Goal: Task Accomplishment & Management: Manage account settings

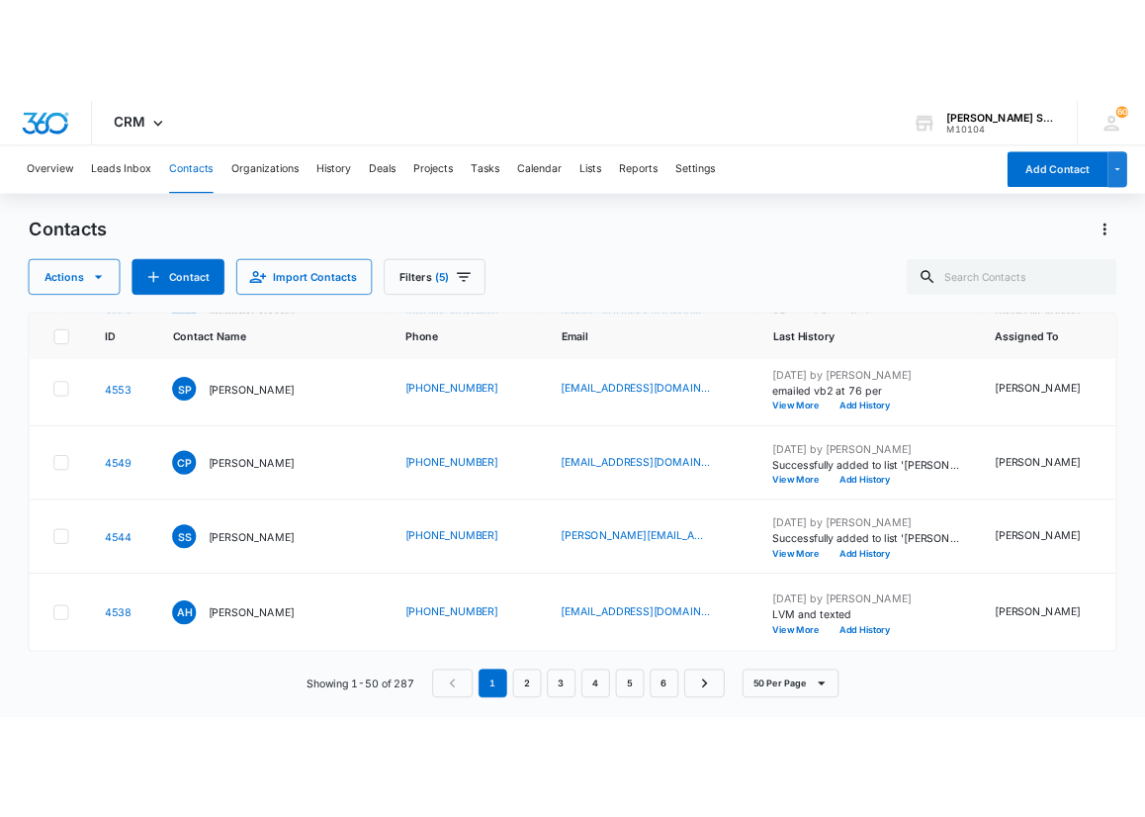
scroll to position [5466, 0]
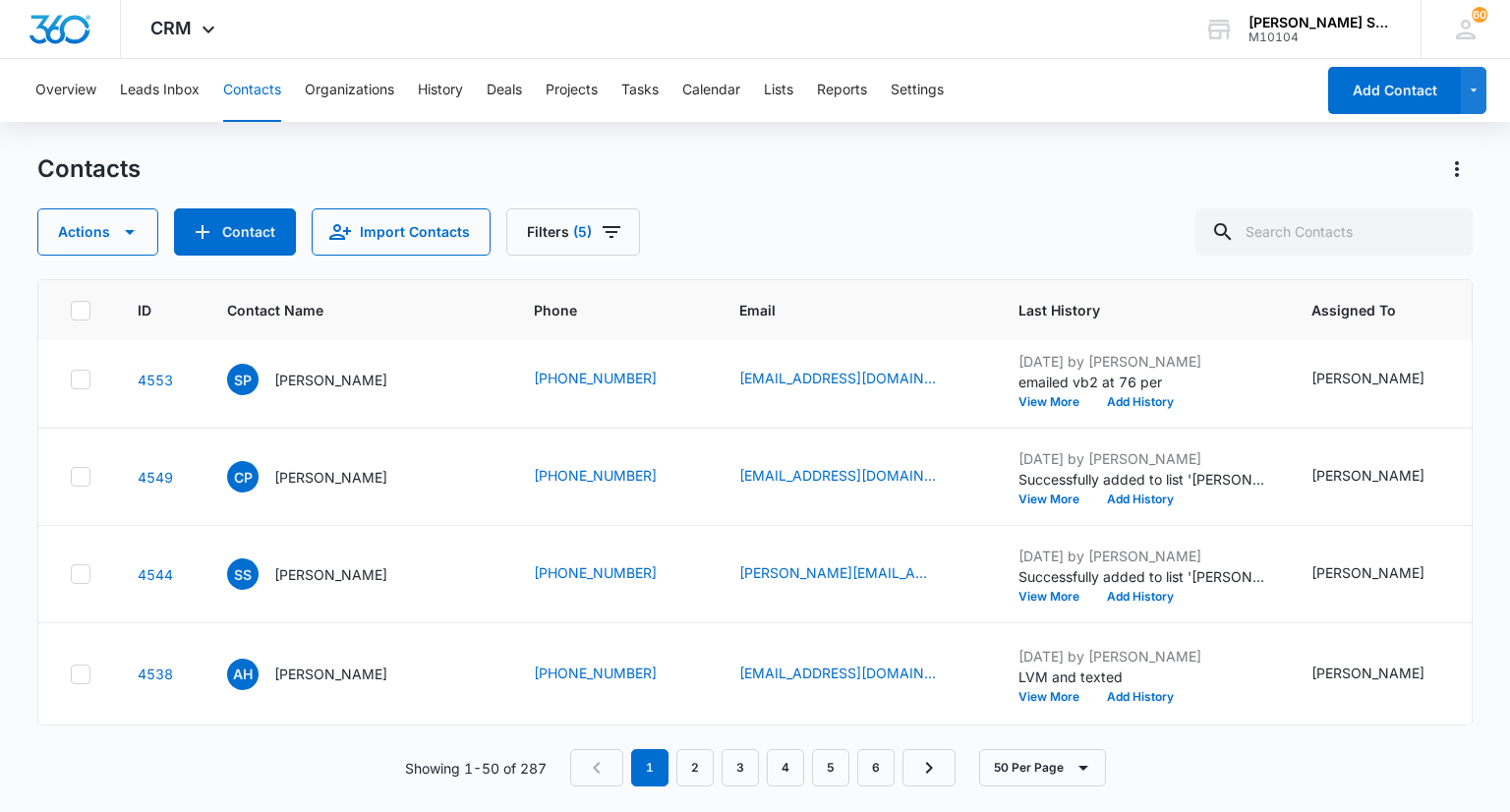
click at [349, 196] on p "[PERSON_NAME]" at bounding box center [331, 185] width 113 height 21
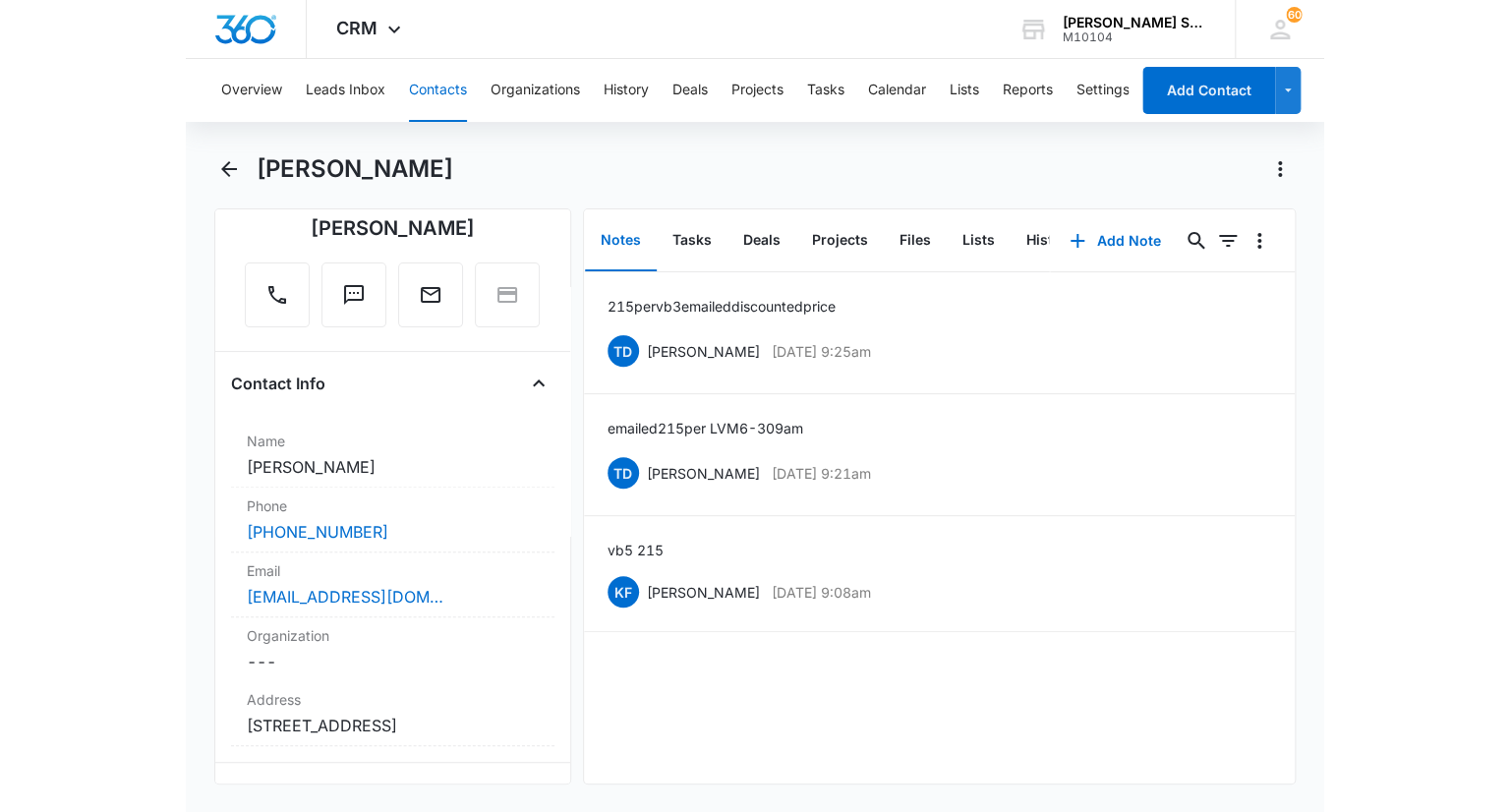
scroll to position [98, 0]
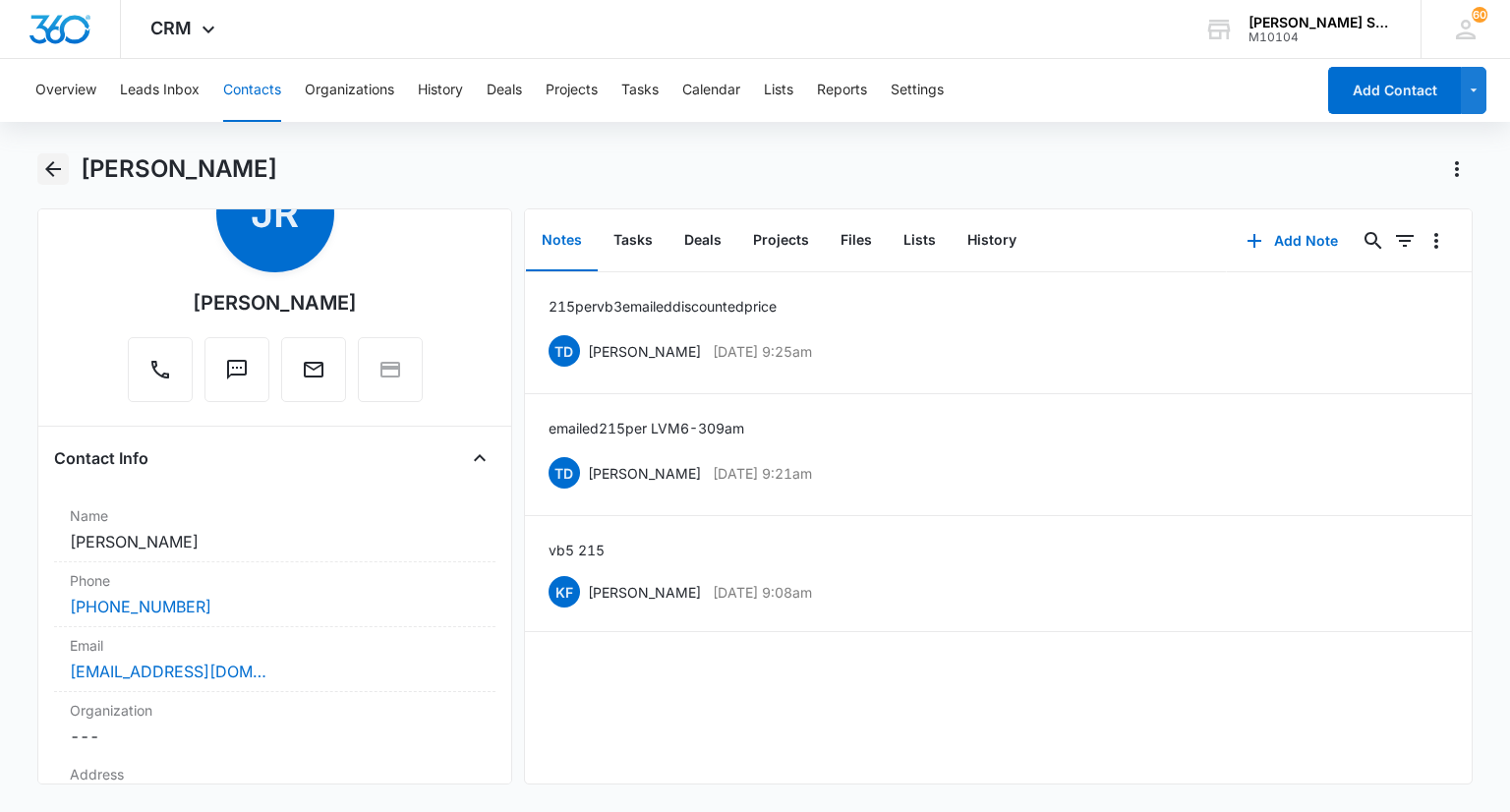
click at [57, 158] on icon "Back" at bounding box center [54, 169] width 24 height 24
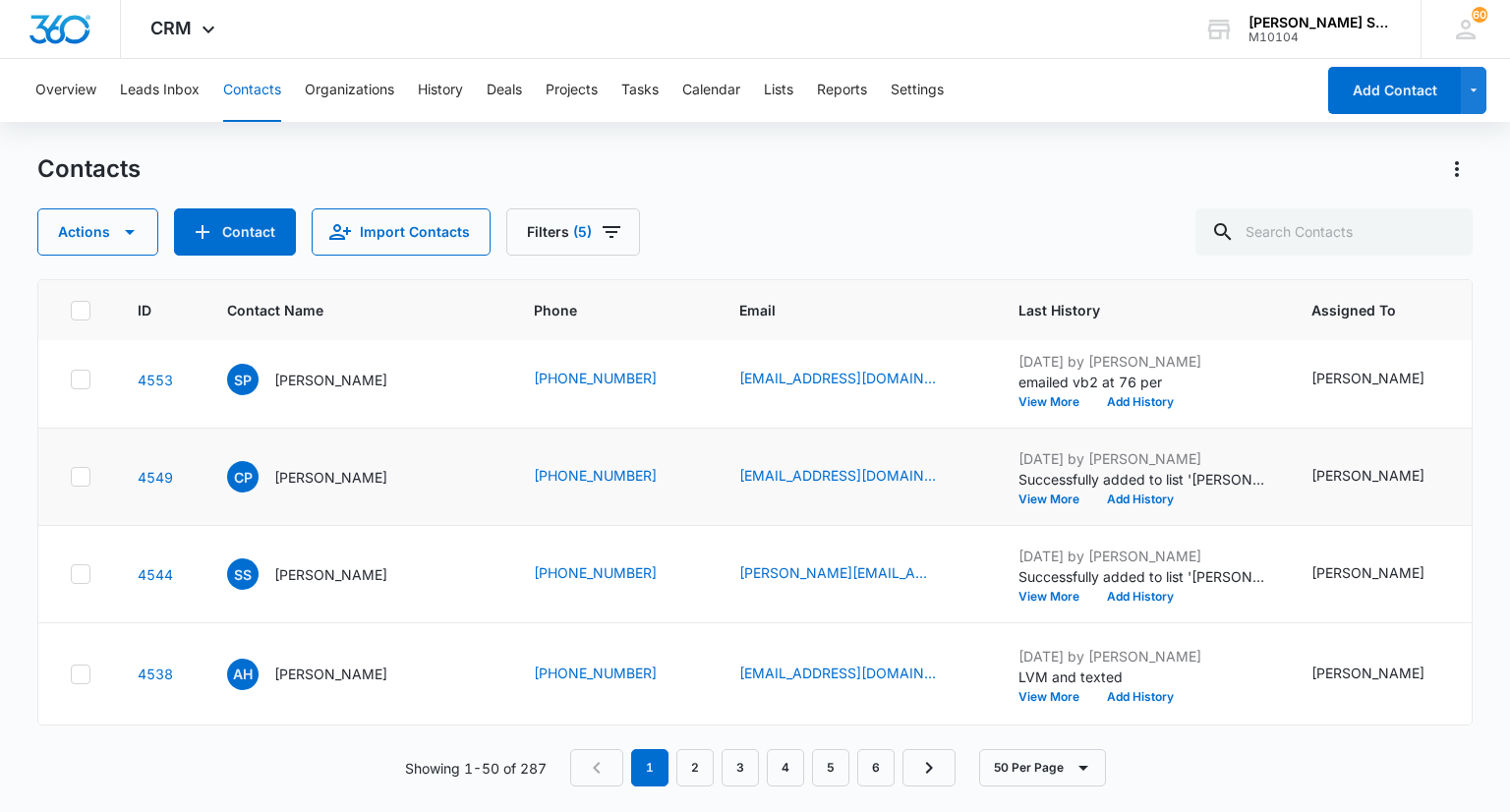
scroll to position [5531, 0]
click at [704, 772] on link "2" at bounding box center [695, 768] width 38 height 38
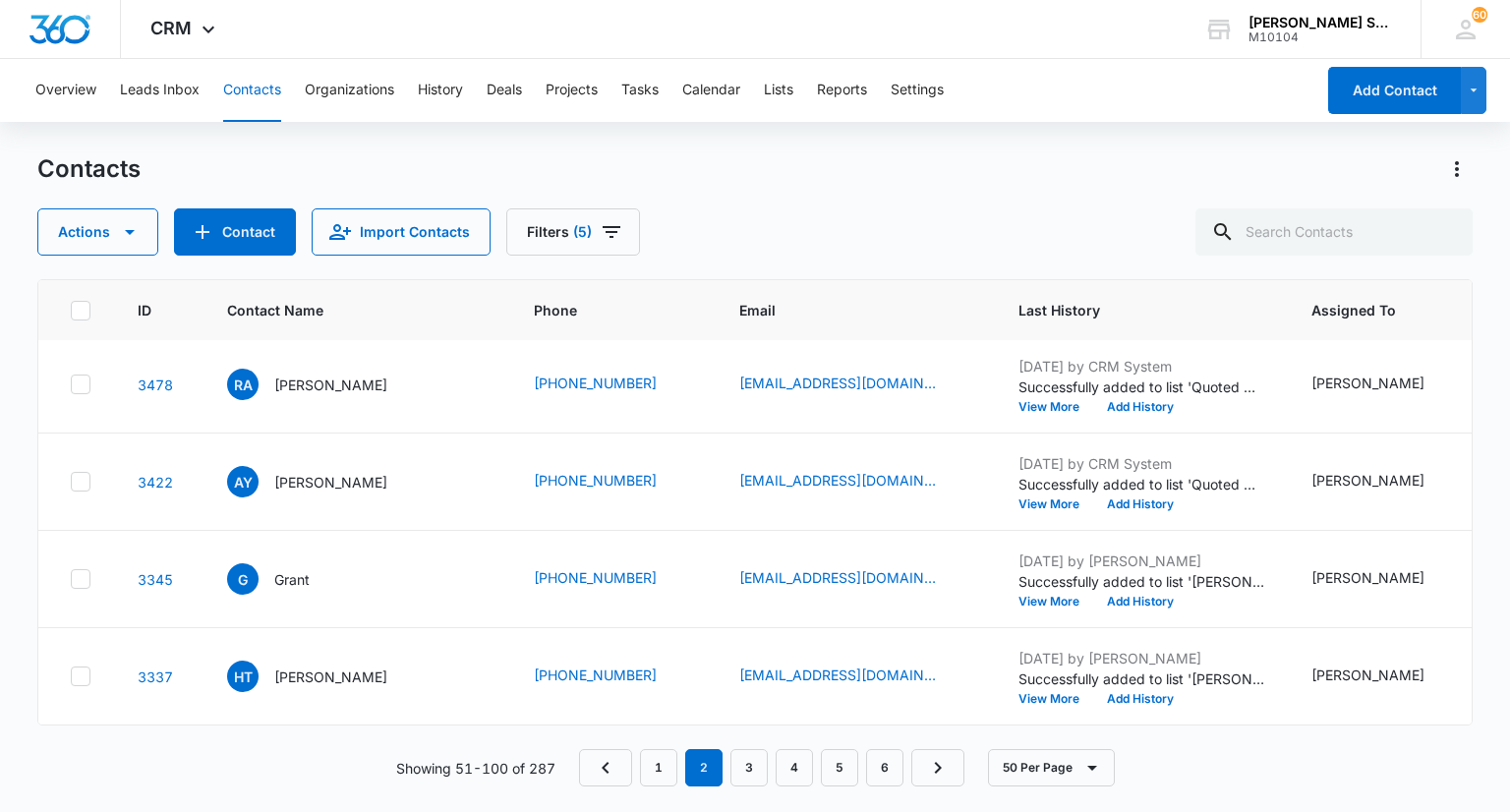
scroll to position [0, 0]
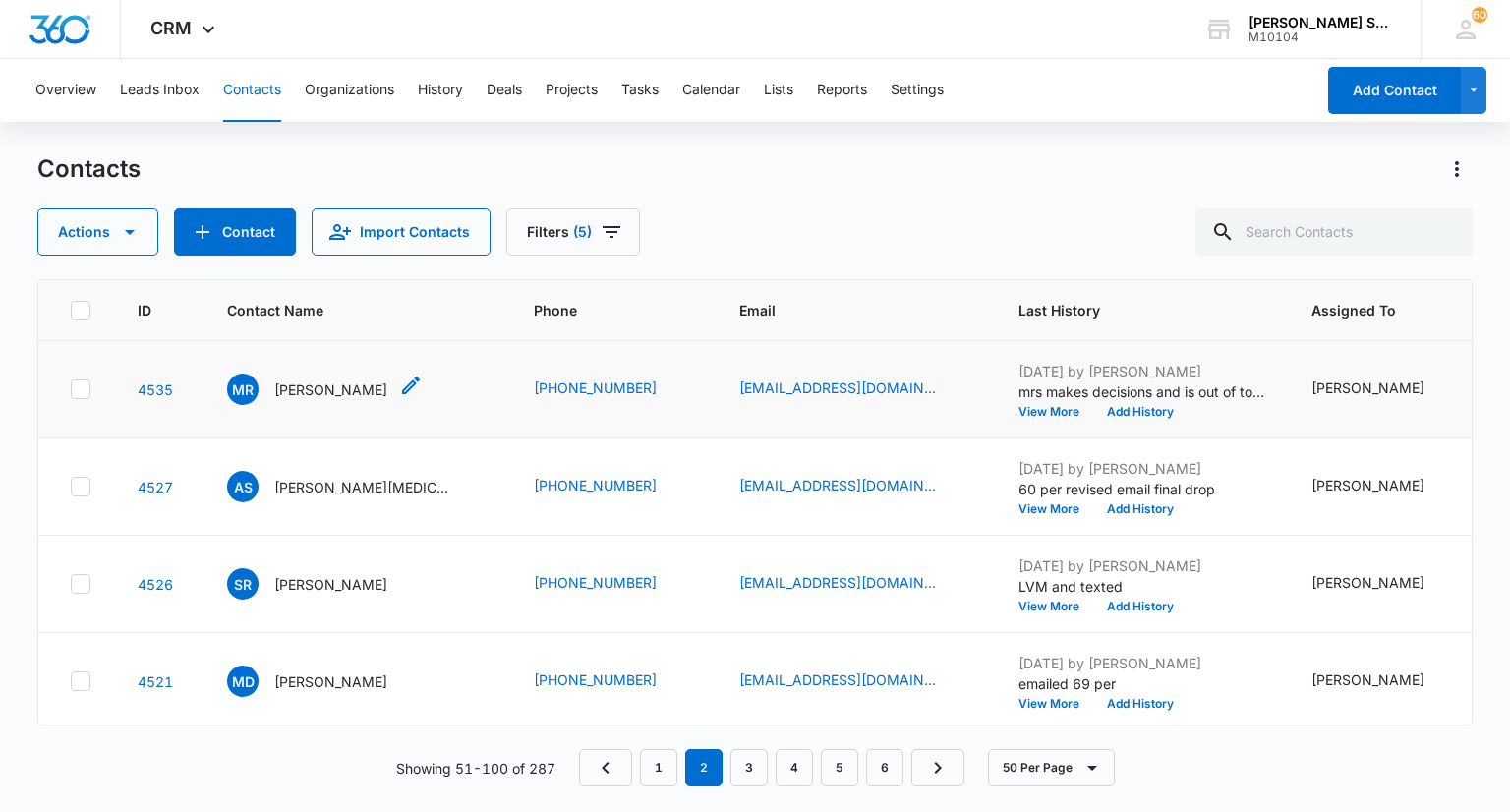
click at [354, 394] on p "[PERSON_NAME]" at bounding box center [331, 390] width 113 height 21
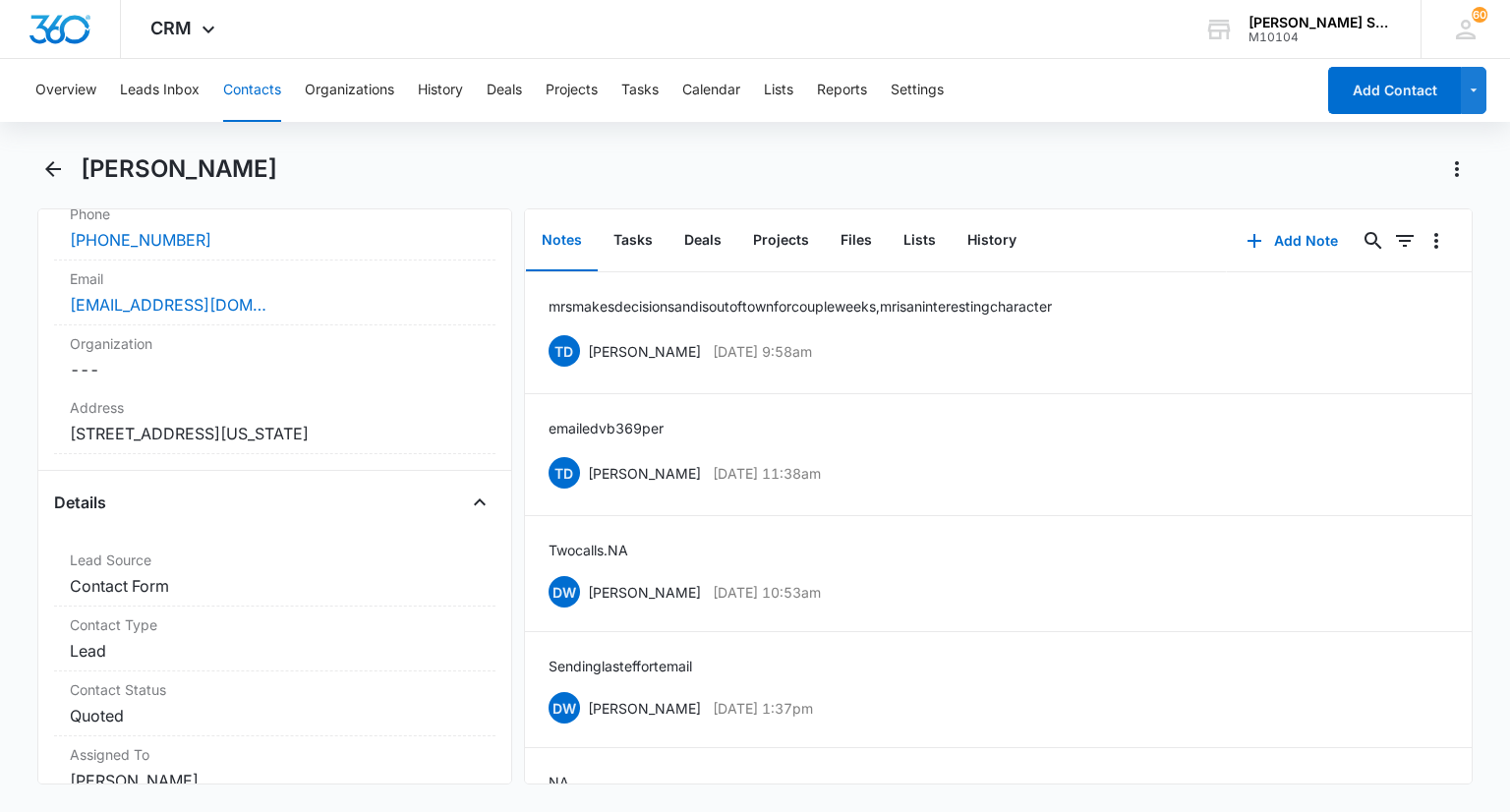
scroll to position [197, 0]
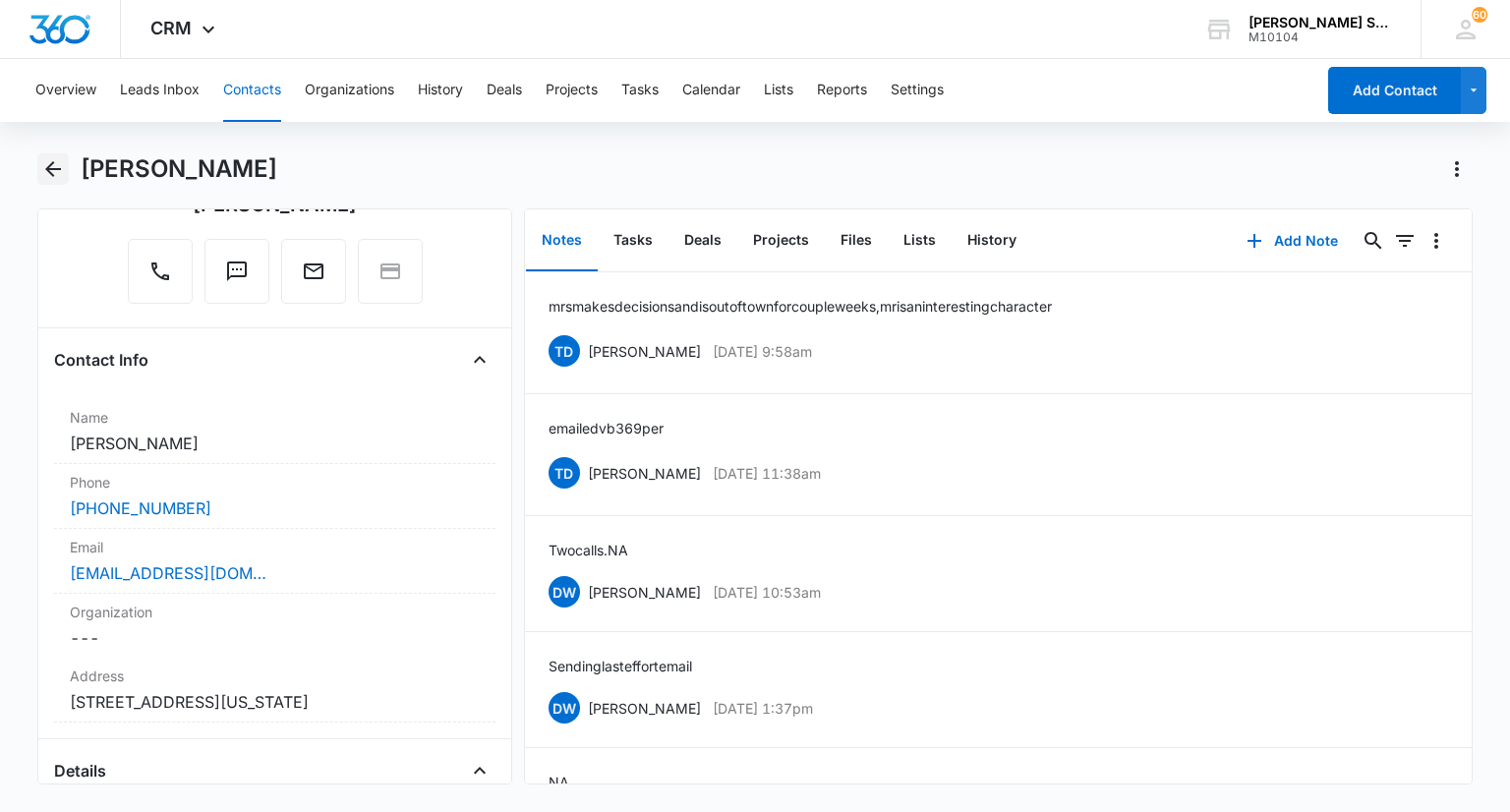
click at [63, 174] on icon "Back" at bounding box center [54, 169] width 24 height 24
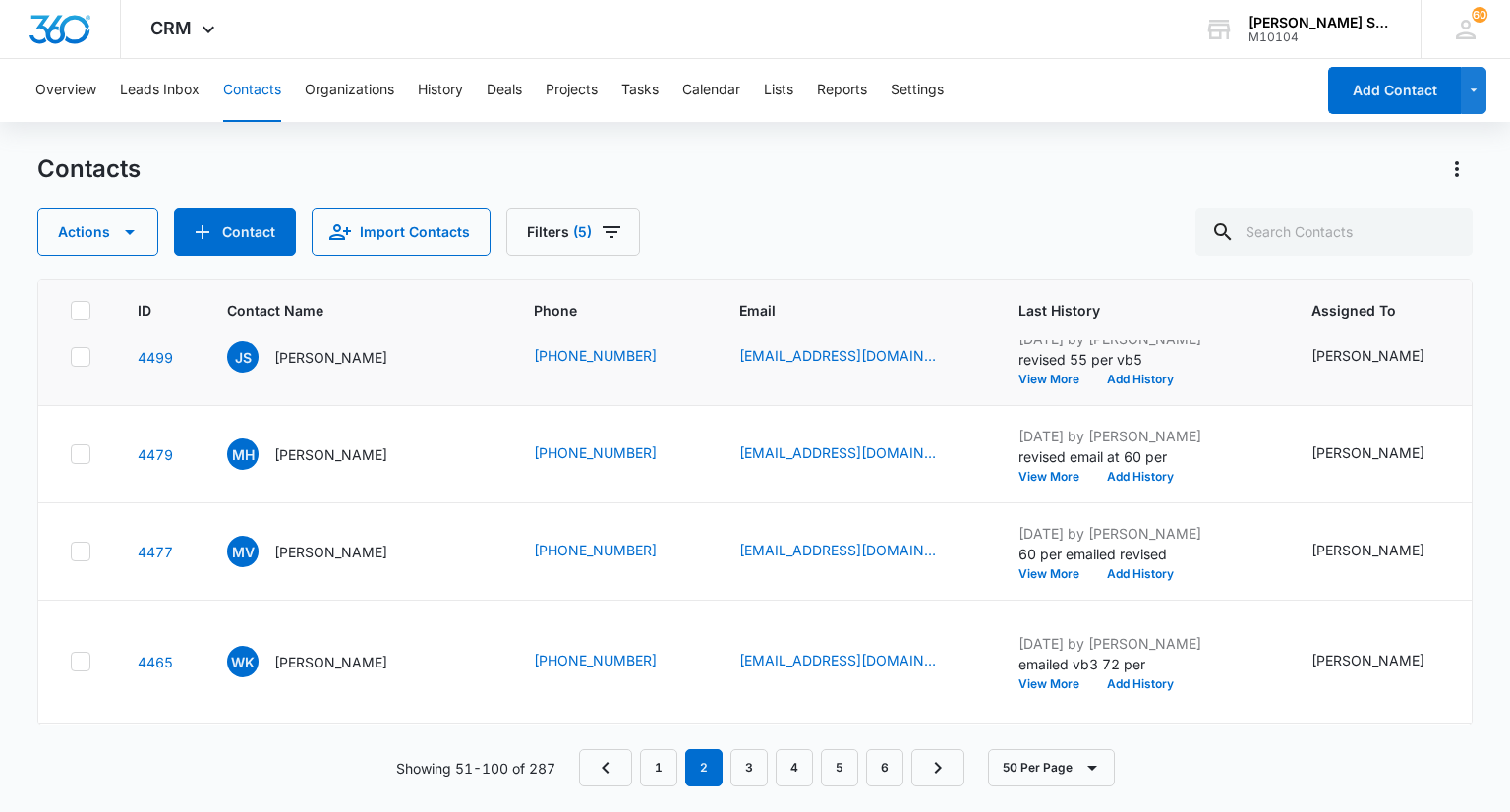
scroll to position [589, 0]
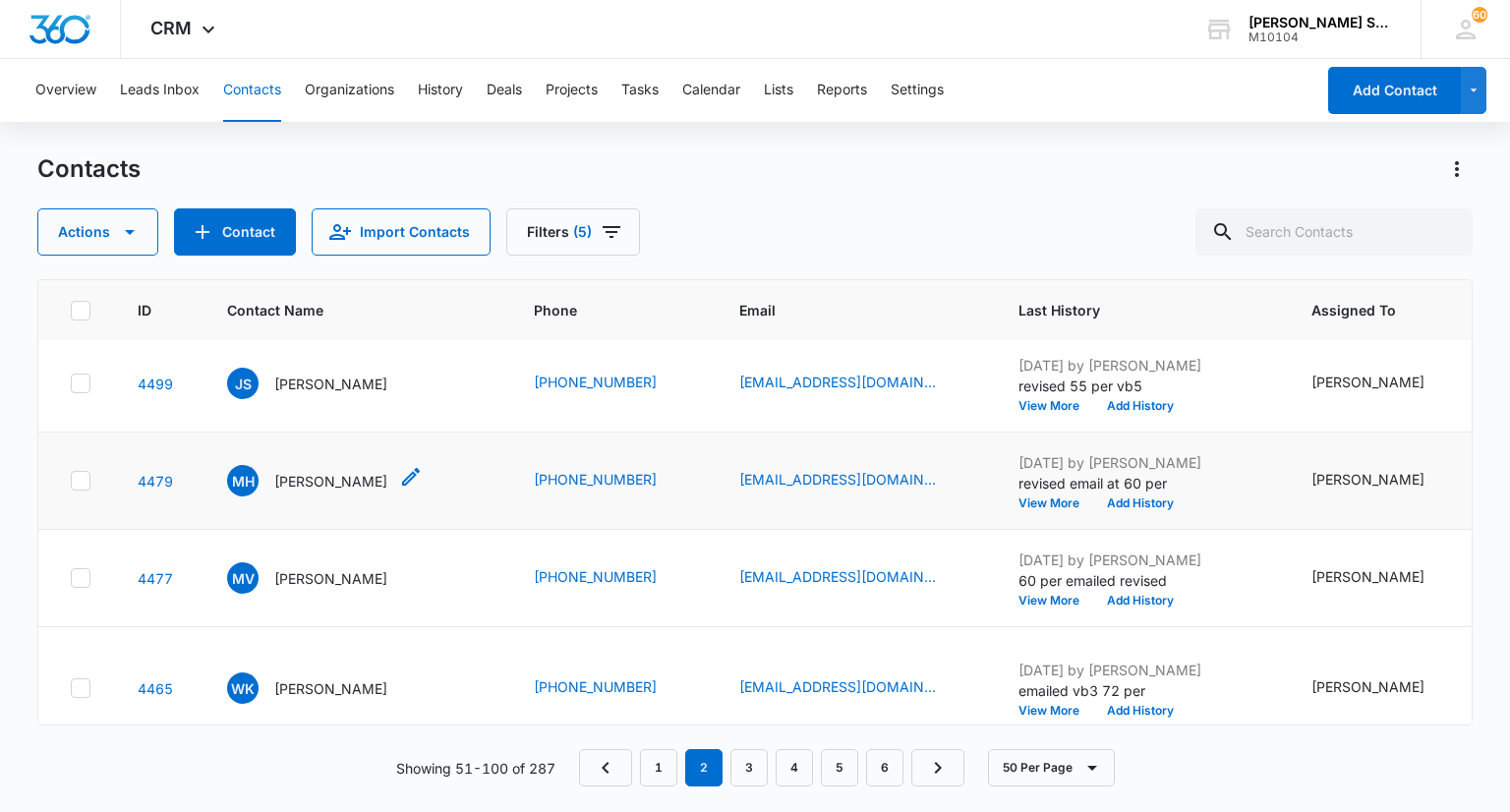
click at [323, 486] on p "[PERSON_NAME]" at bounding box center [331, 481] width 113 height 21
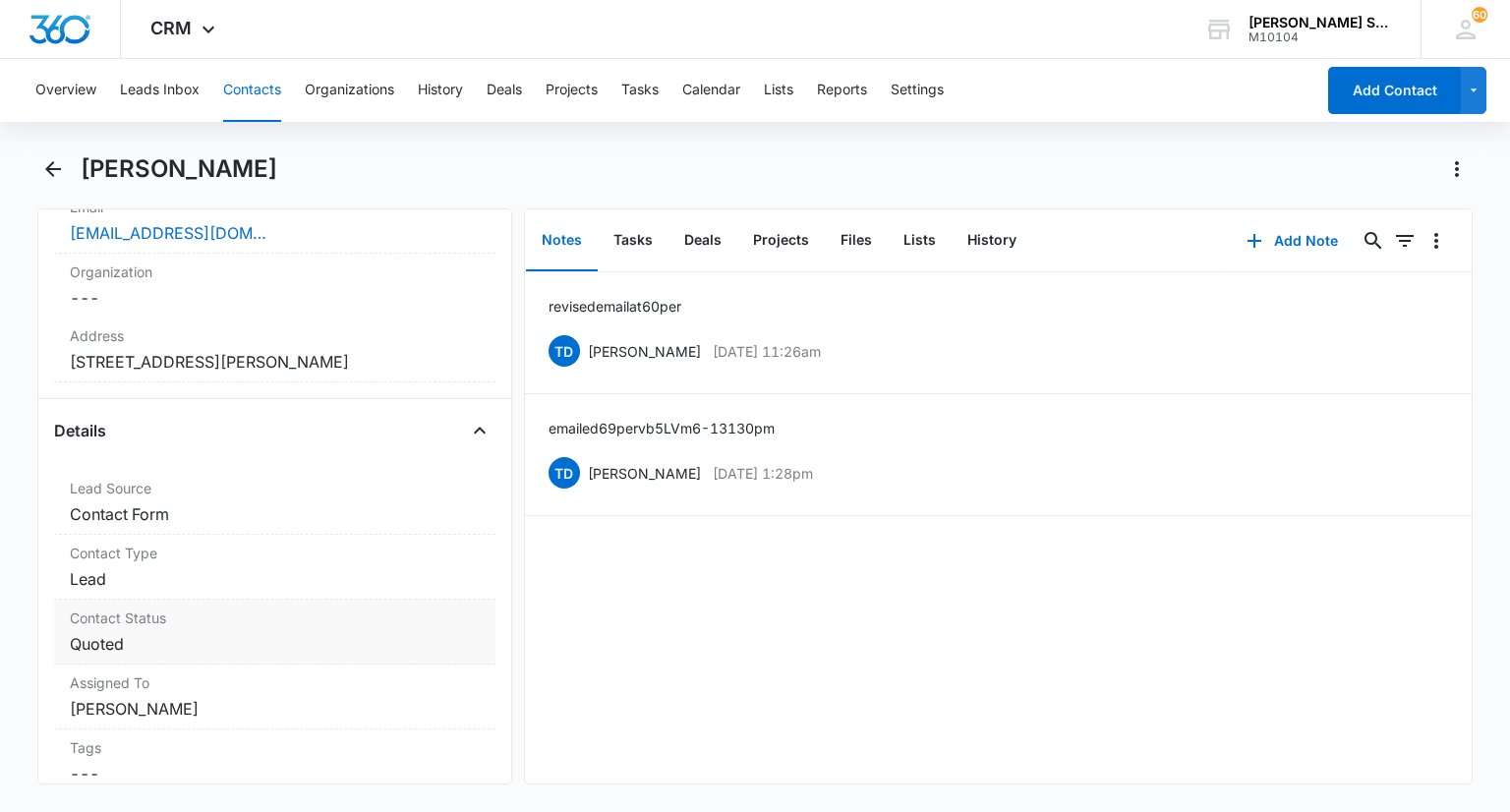
scroll to position [394, 0]
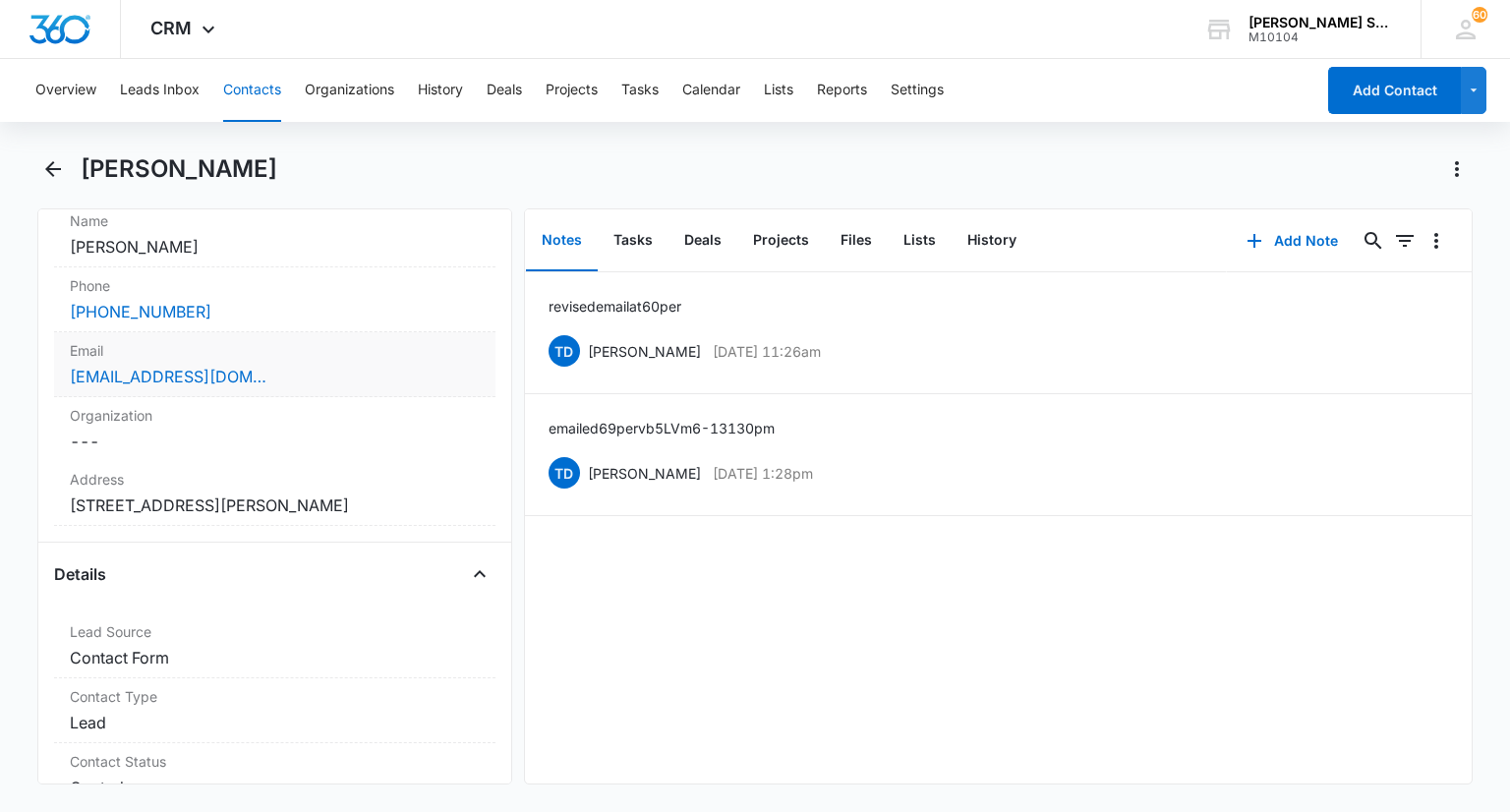
click at [322, 353] on label "Email" at bounding box center [273, 350] width 409 height 21
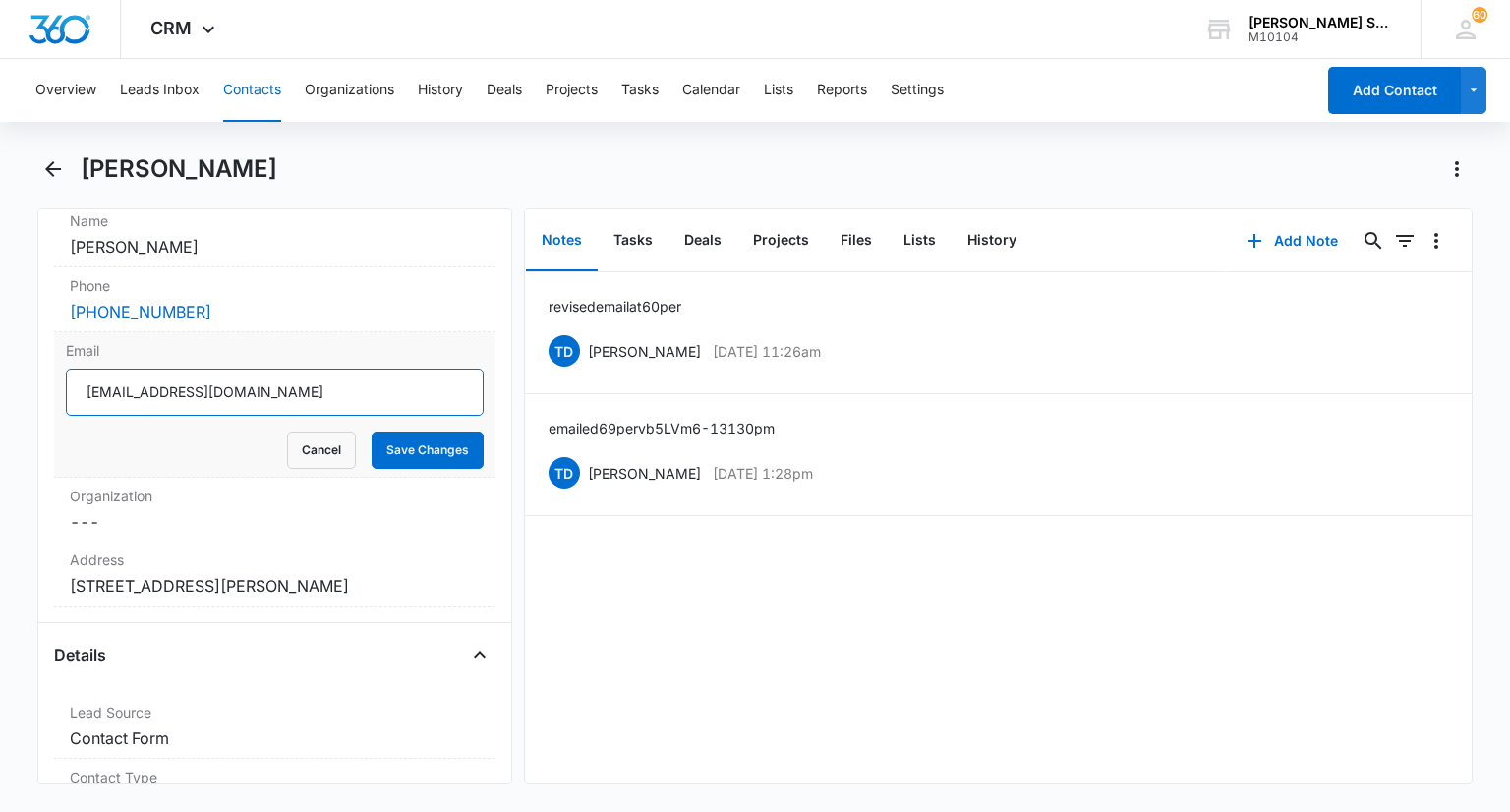
drag, startPoint x: 261, startPoint y: 398, endPoint x: 88, endPoint y: 386, distance: 173.4
click at [83, 387] on input "[EMAIL_ADDRESS][DOMAIN_NAME]" at bounding box center [273, 392] width 417 height 47
click at [295, 455] on button "Cancel" at bounding box center [321, 450] width 69 height 38
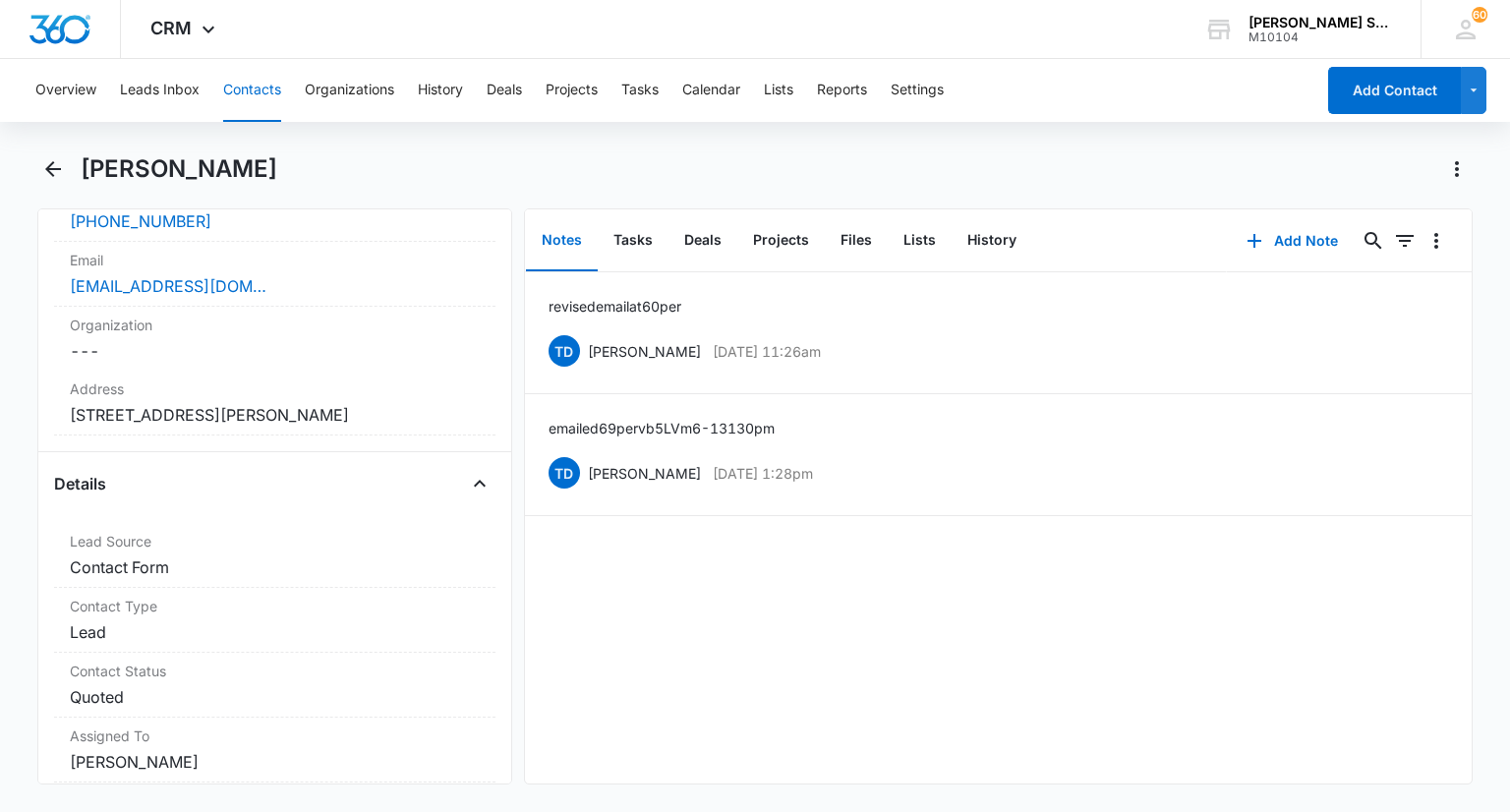
scroll to position [589, 0]
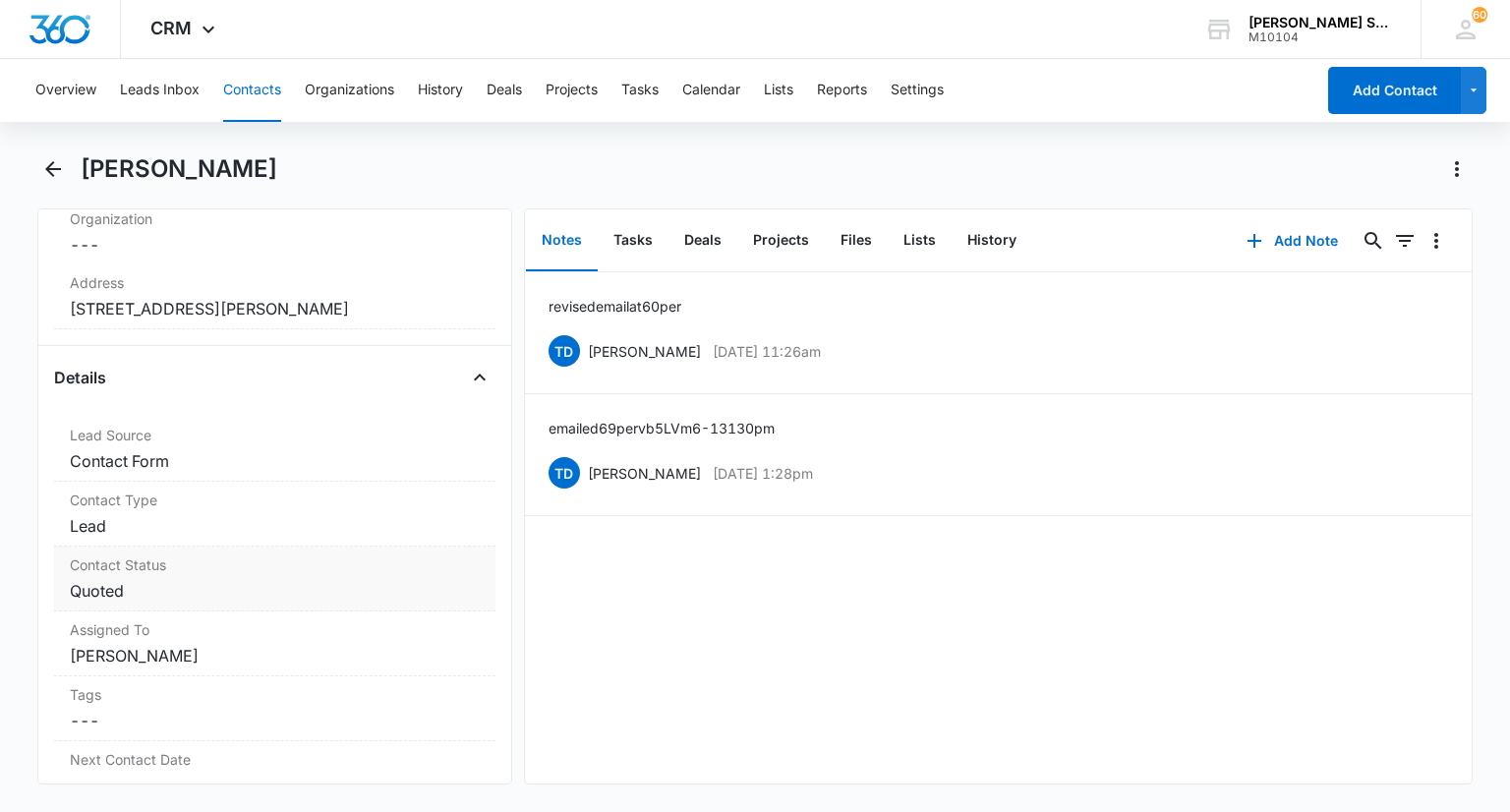
click at [209, 573] on div "Contact Status Cancel Save Changes Quoted" at bounding box center [273, 578] width 440 height 65
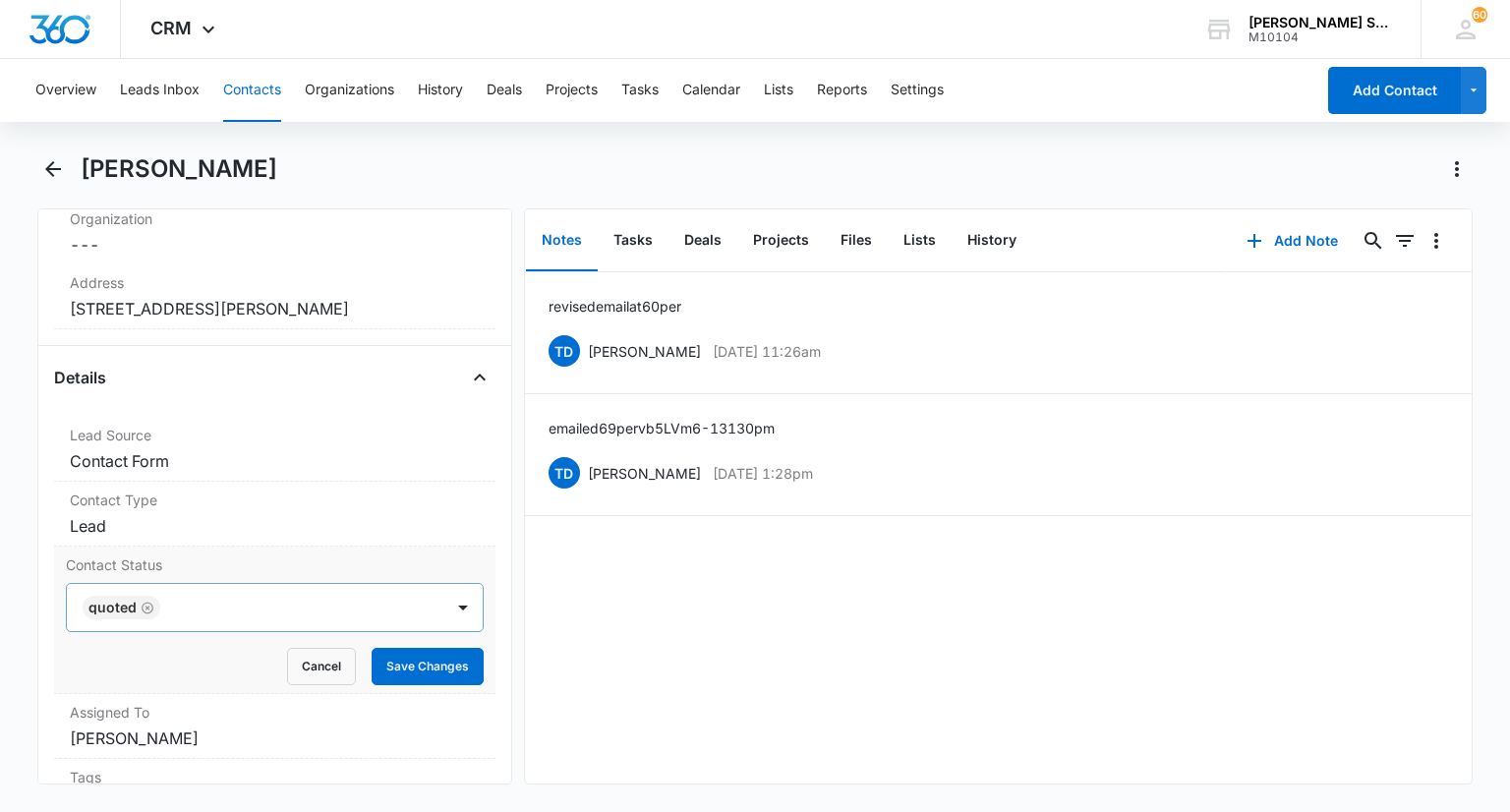
click at [144, 608] on icon "Remove Quoted" at bounding box center [147, 607] width 14 height 15
type input "n"
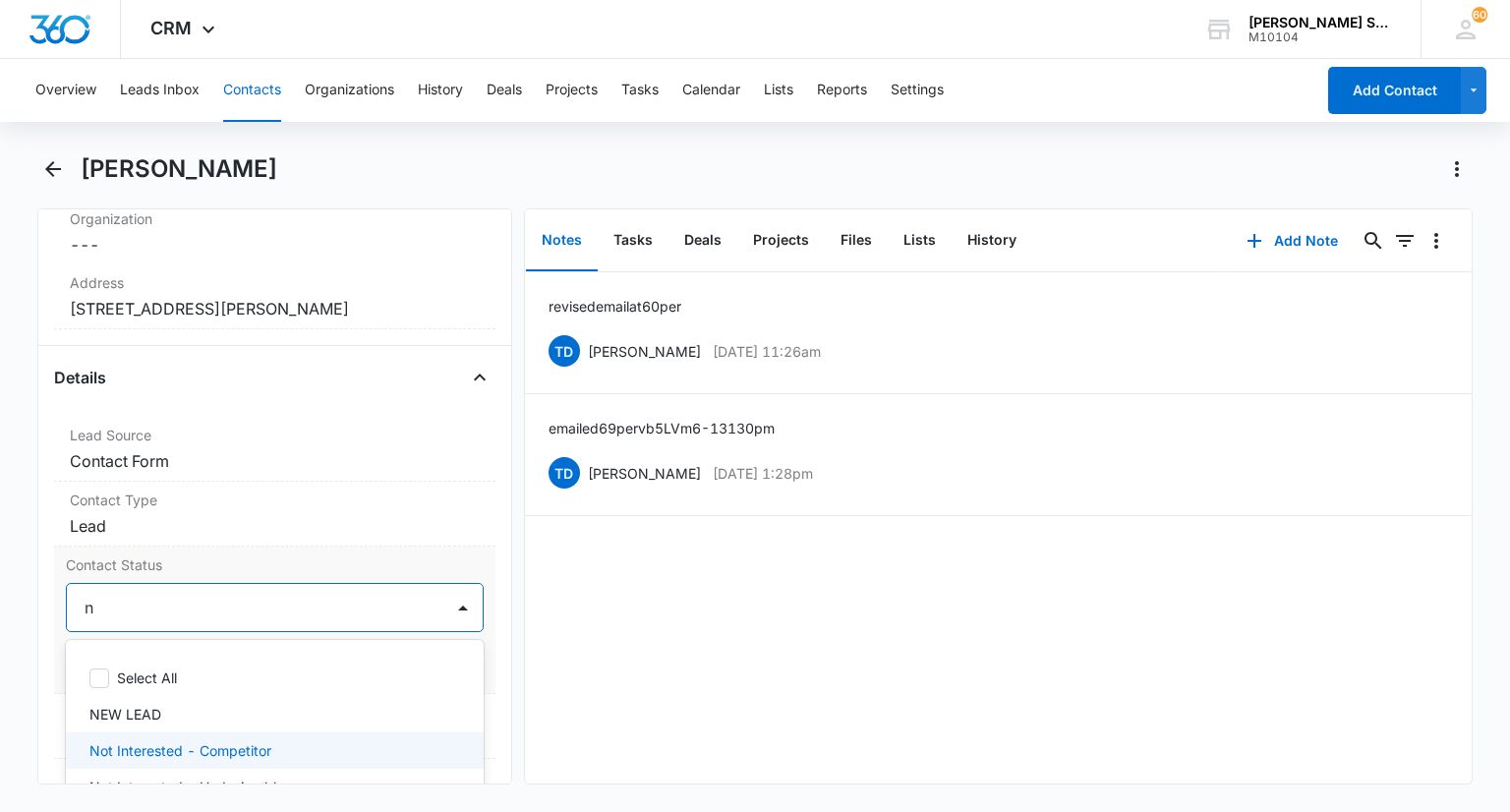
click at [173, 735] on div "Not Interested - Competitor" at bounding box center [273, 750] width 417 height 37
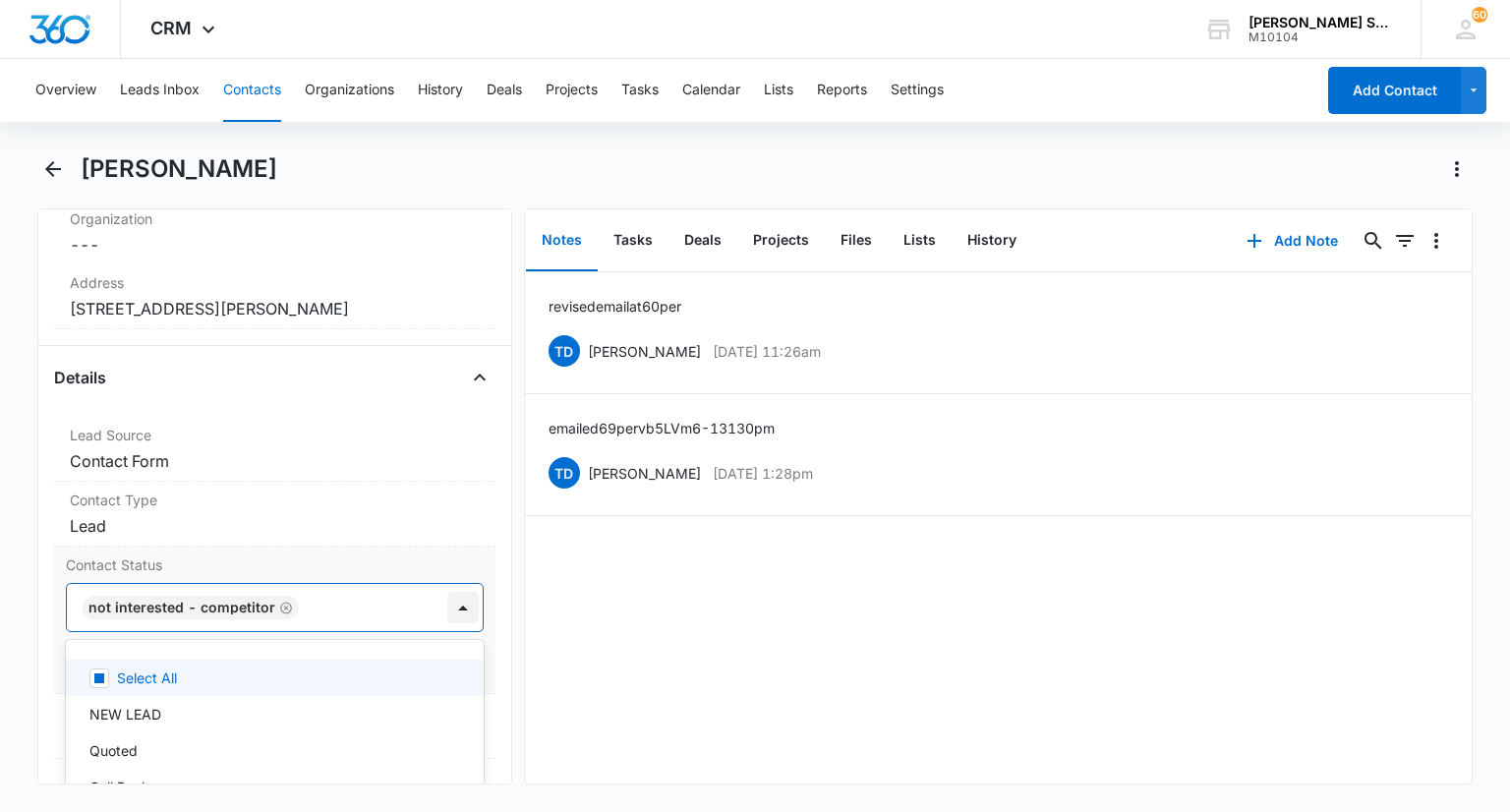
click at [451, 601] on div at bounding box center [463, 607] width 32 height 32
click at [417, 653] on button "Save Changes" at bounding box center [427, 667] width 112 height 38
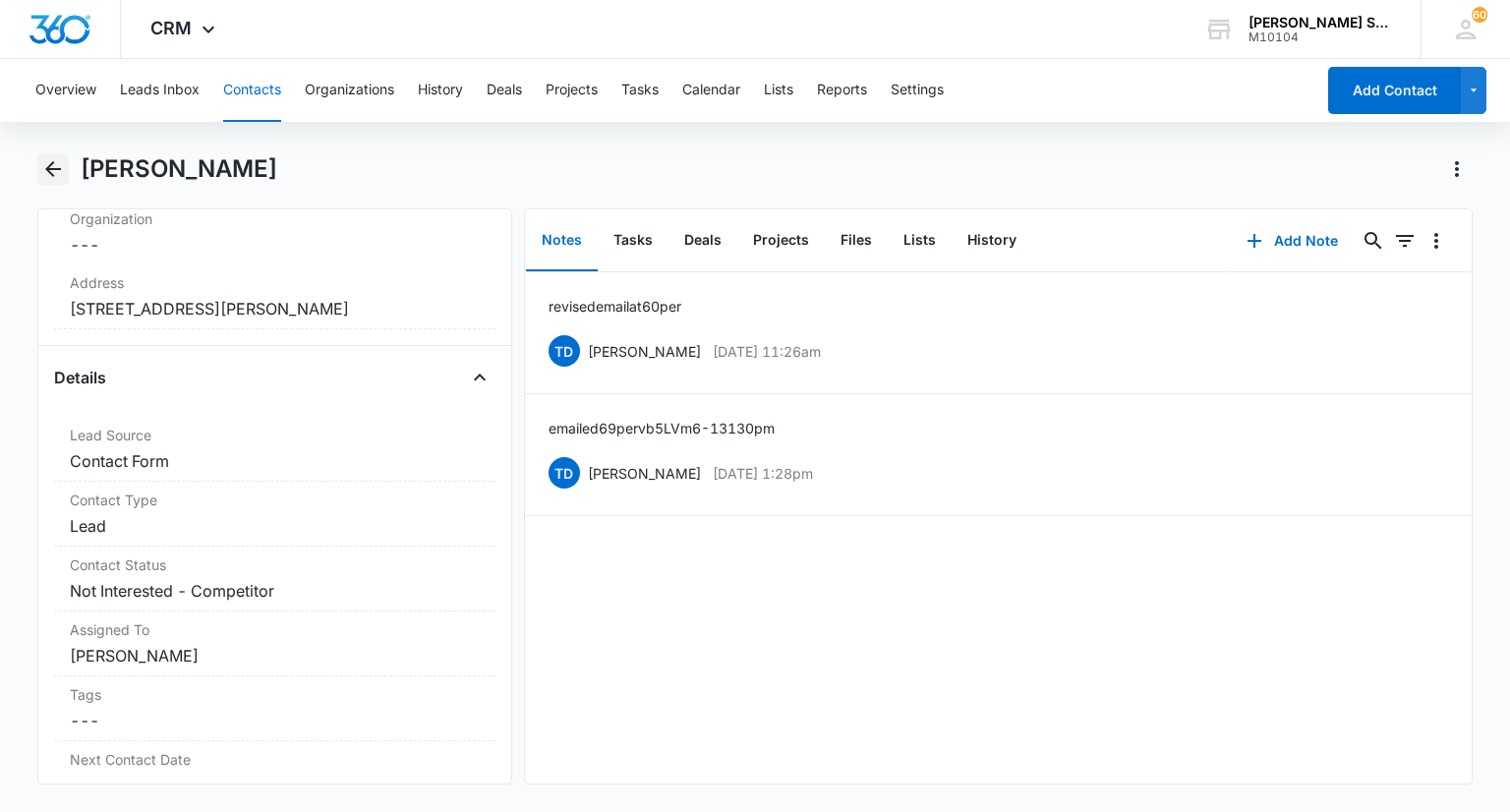
click at [51, 168] on icon "Back" at bounding box center [53, 169] width 16 height 16
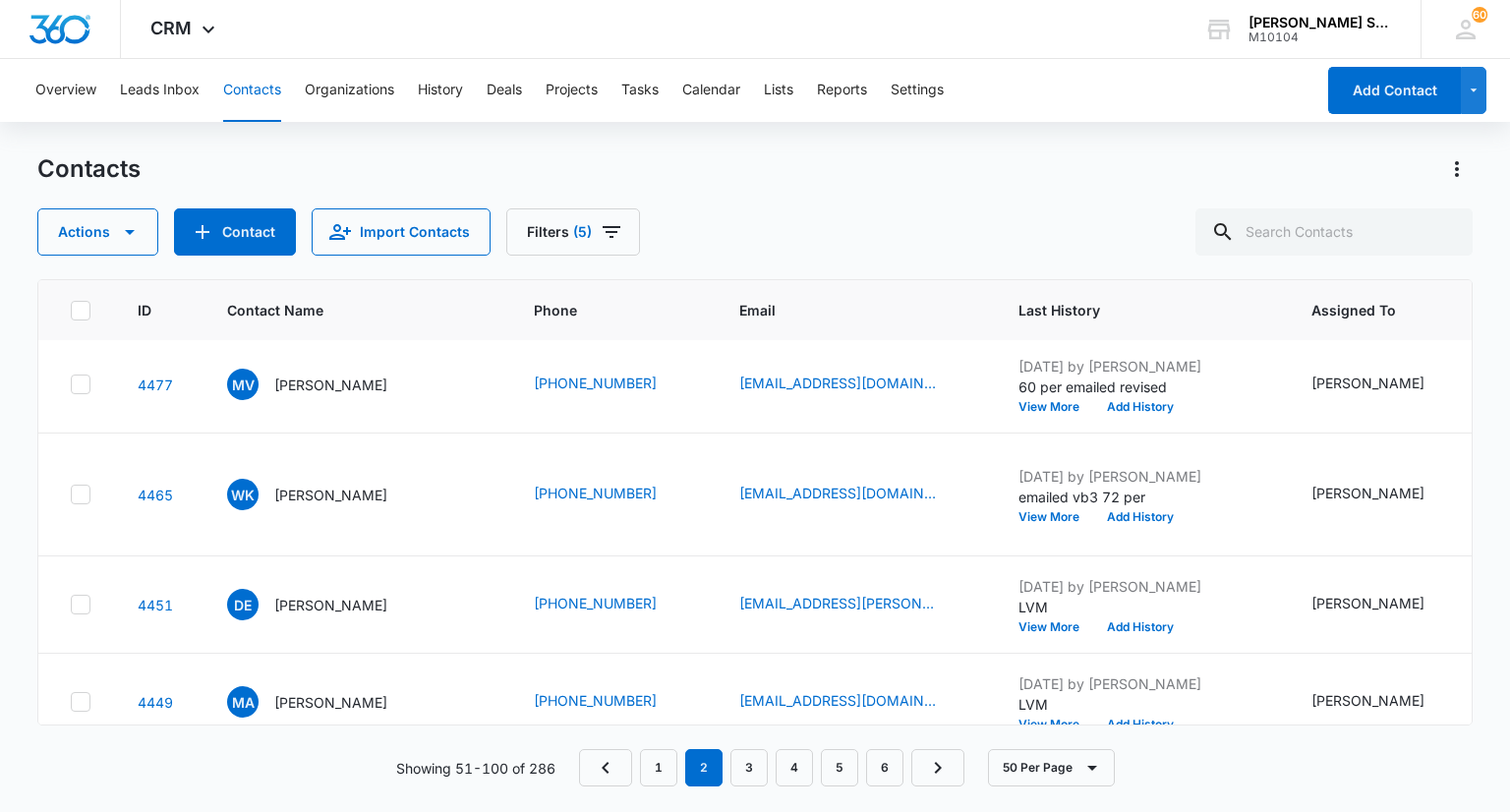
scroll to position [688, 0]
click at [317, 485] on p "[PERSON_NAME]" at bounding box center [331, 493] width 113 height 21
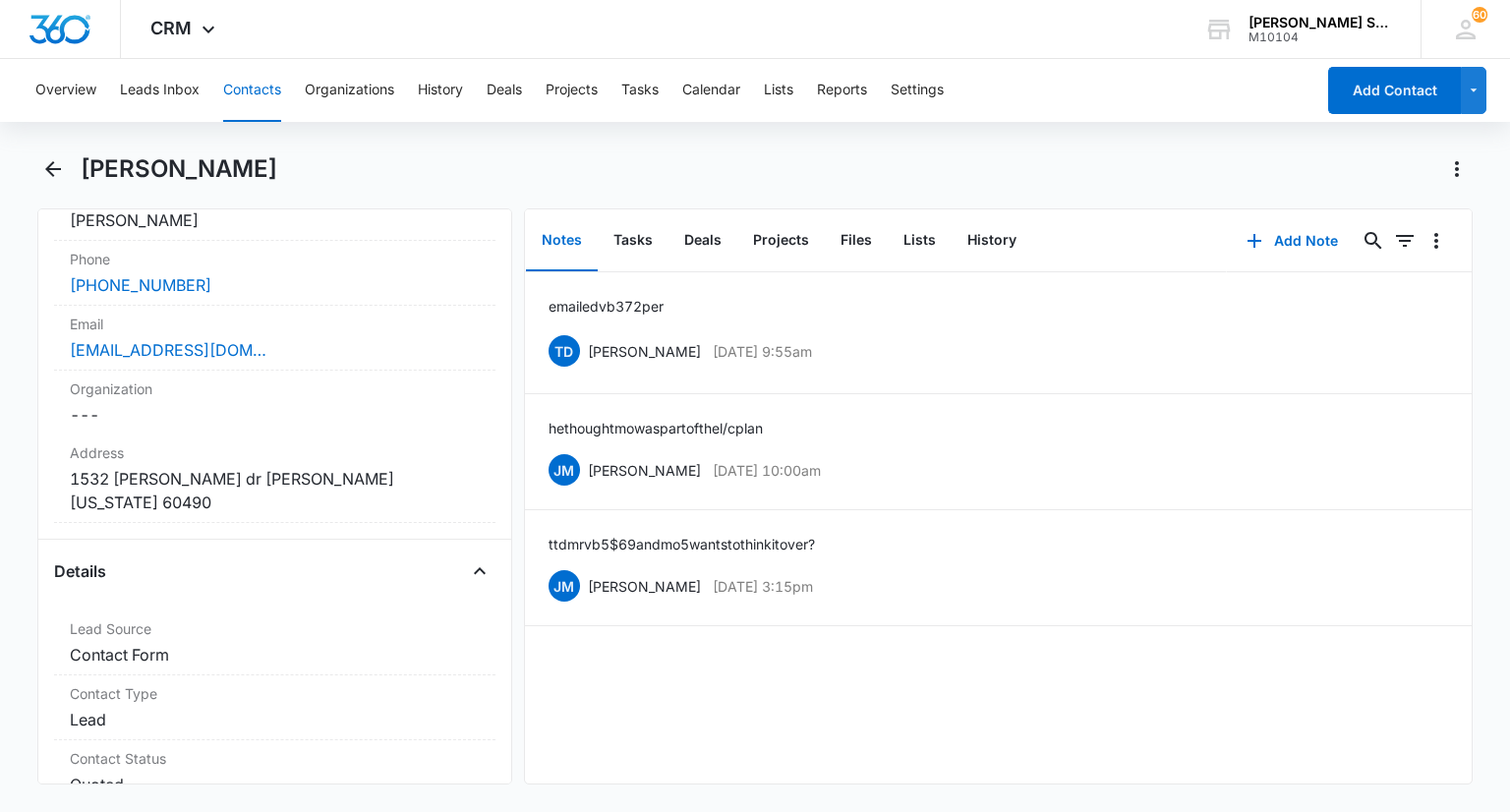
scroll to position [688, 0]
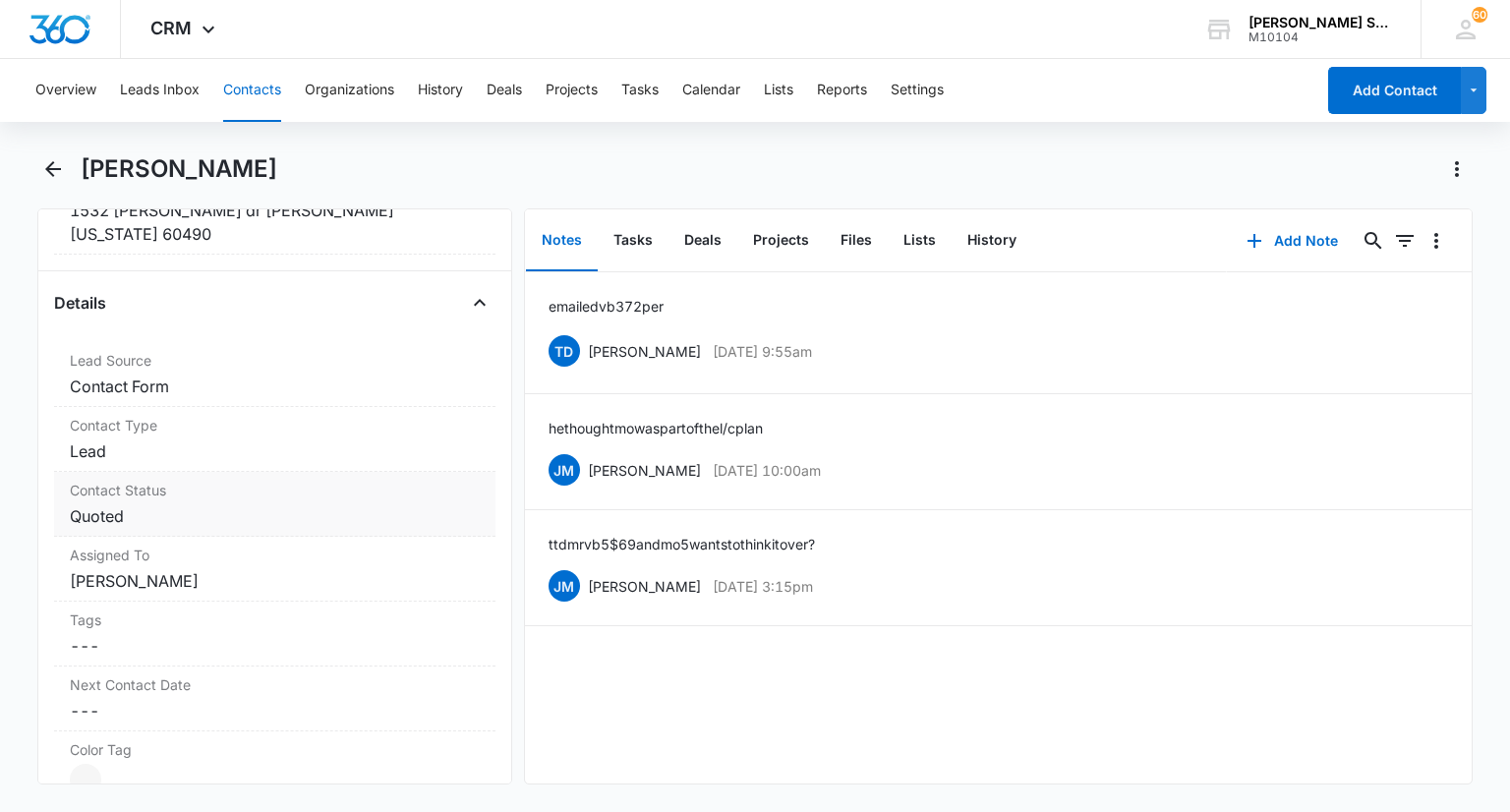
click at [201, 480] on label "Contact Status" at bounding box center [273, 490] width 409 height 21
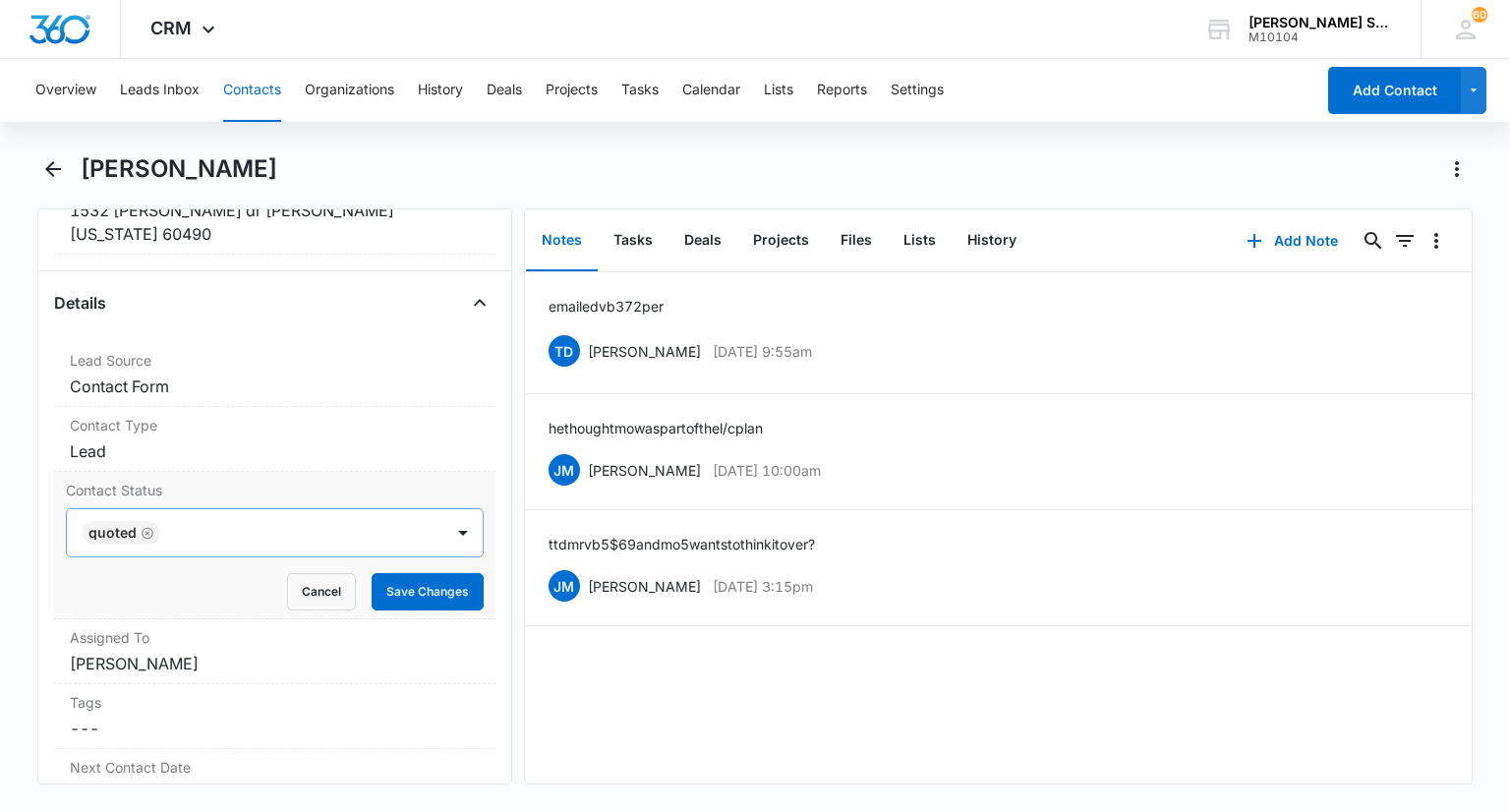
click at [147, 526] on icon "Remove Quoted" at bounding box center [147, 533] width 14 height 15
type input "n"
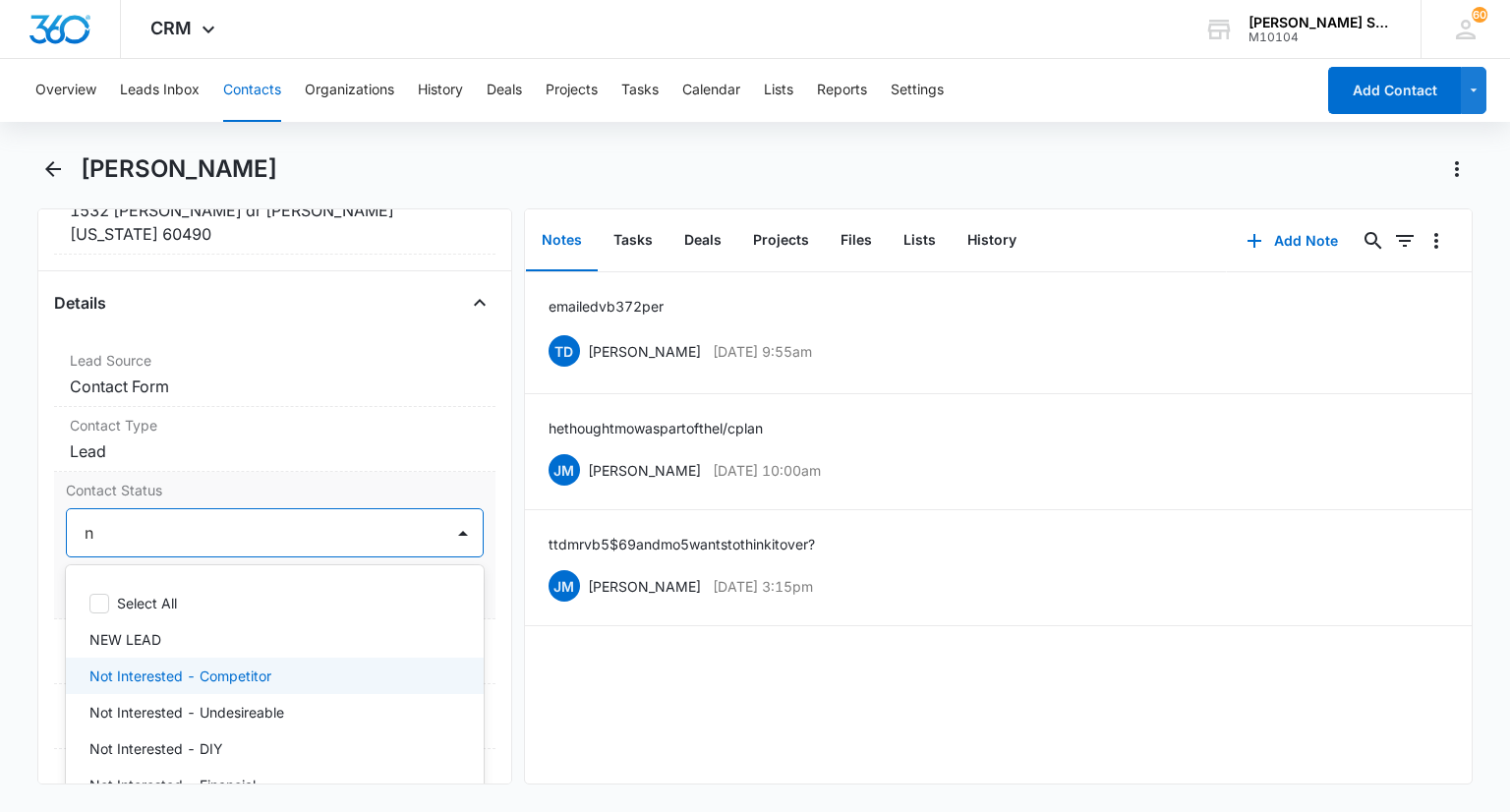
click at [205, 666] on p "Not Interested - Competitor" at bounding box center [180, 676] width 182 height 21
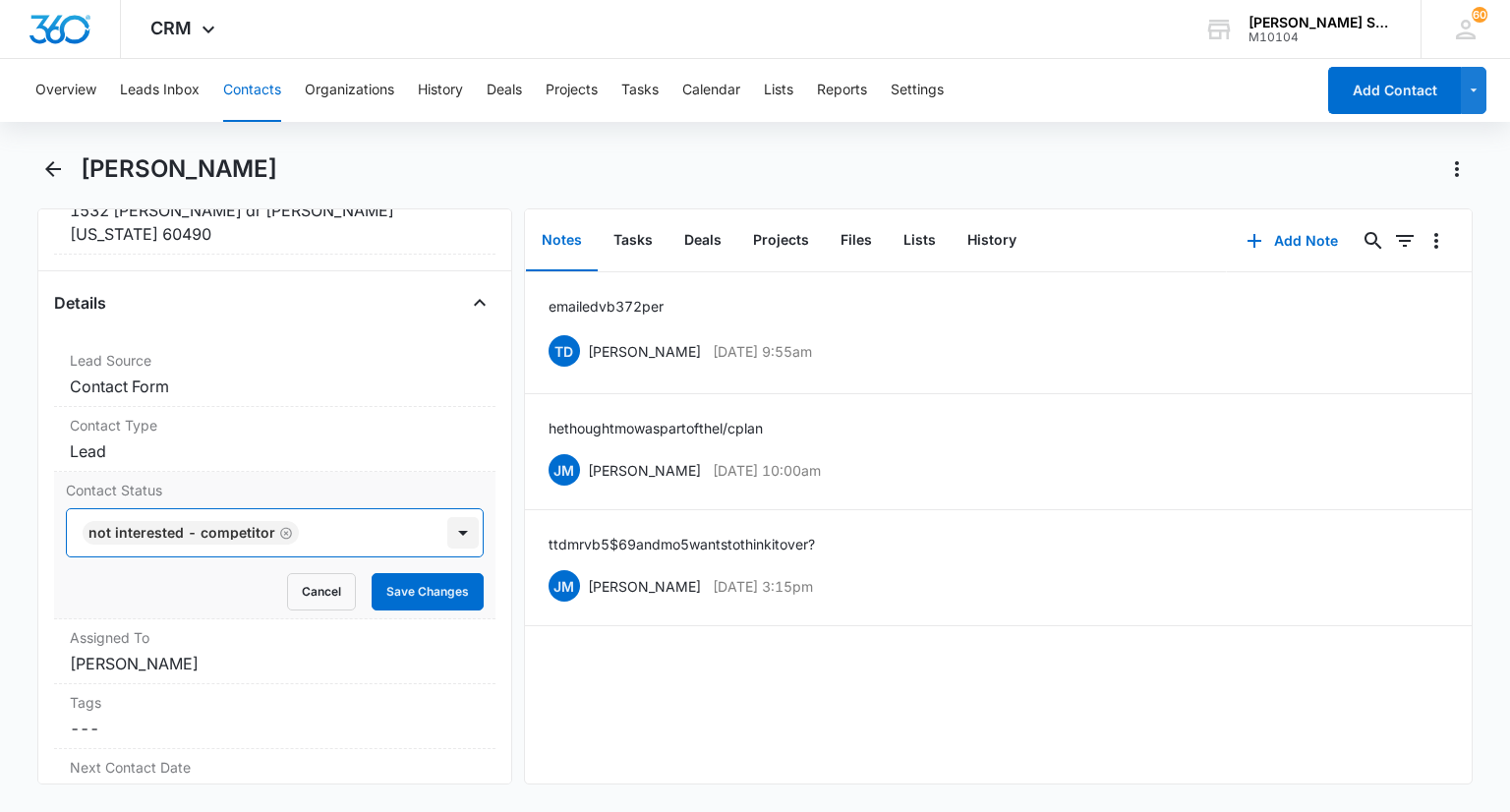
click at [447, 518] on div at bounding box center [463, 533] width 32 height 32
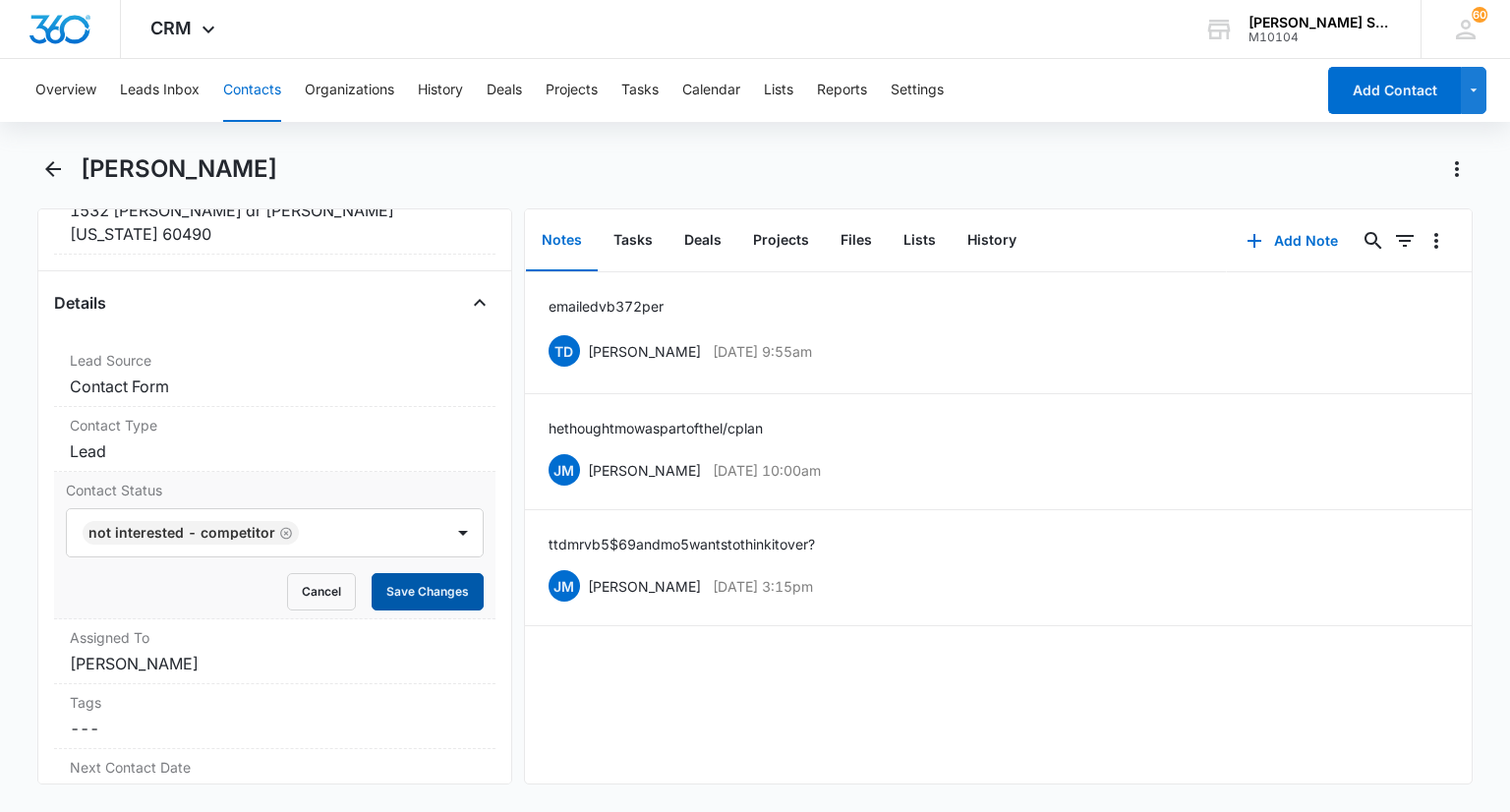
click at [434, 576] on button "Save Changes" at bounding box center [427, 592] width 112 height 38
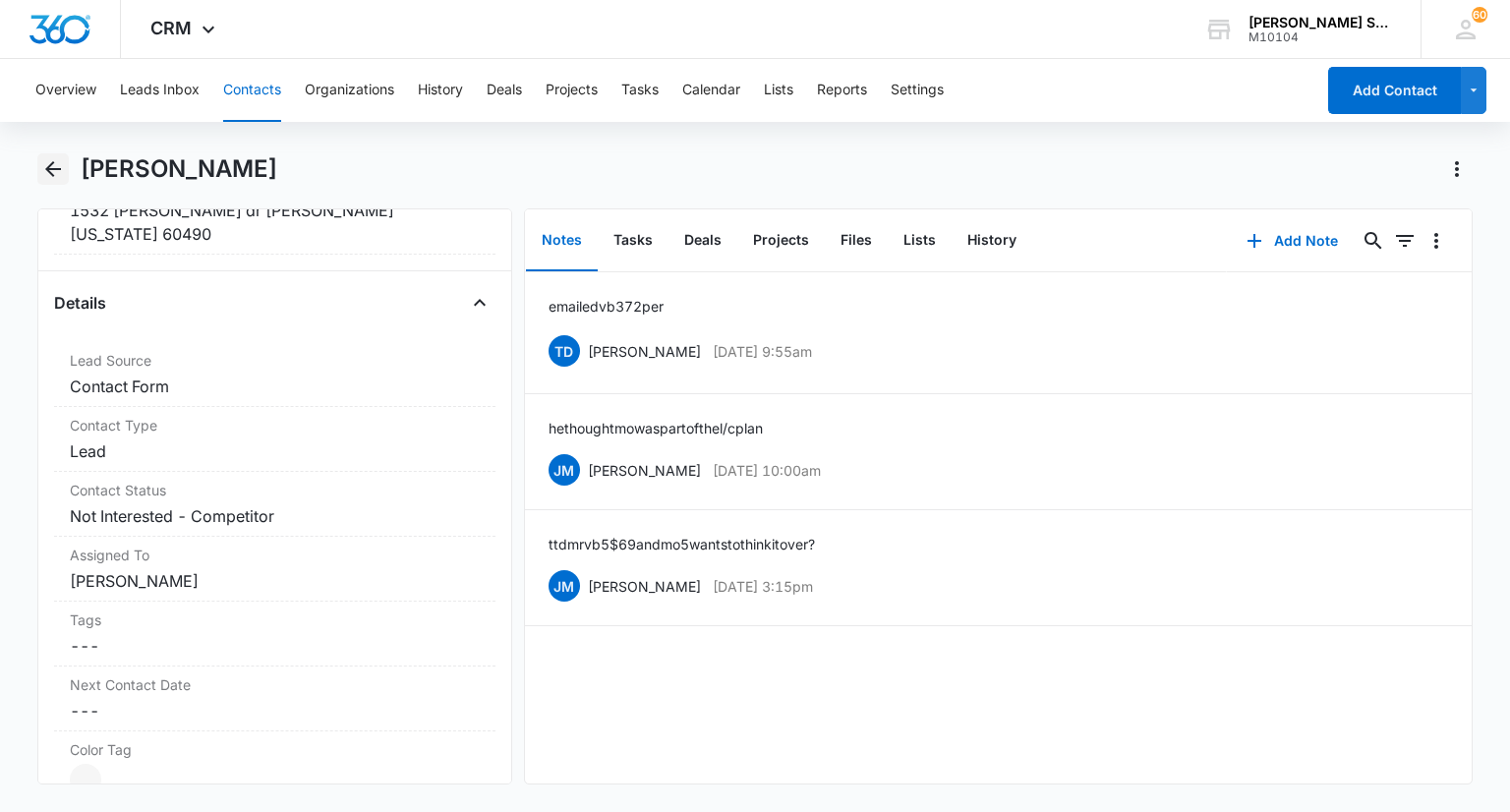
click at [63, 174] on icon "Back" at bounding box center [54, 169] width 24 height 24
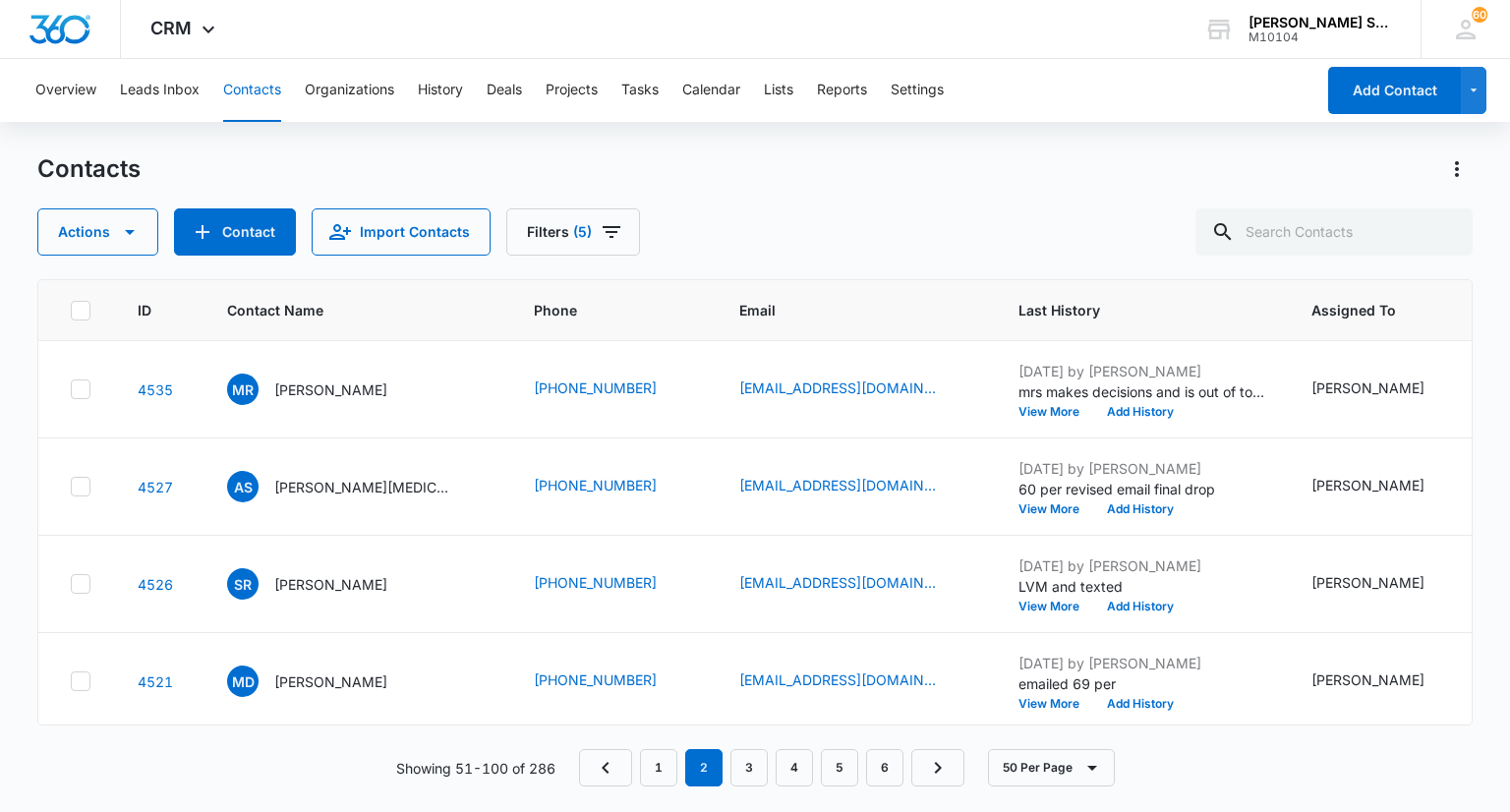
scroll to position [688, 0]
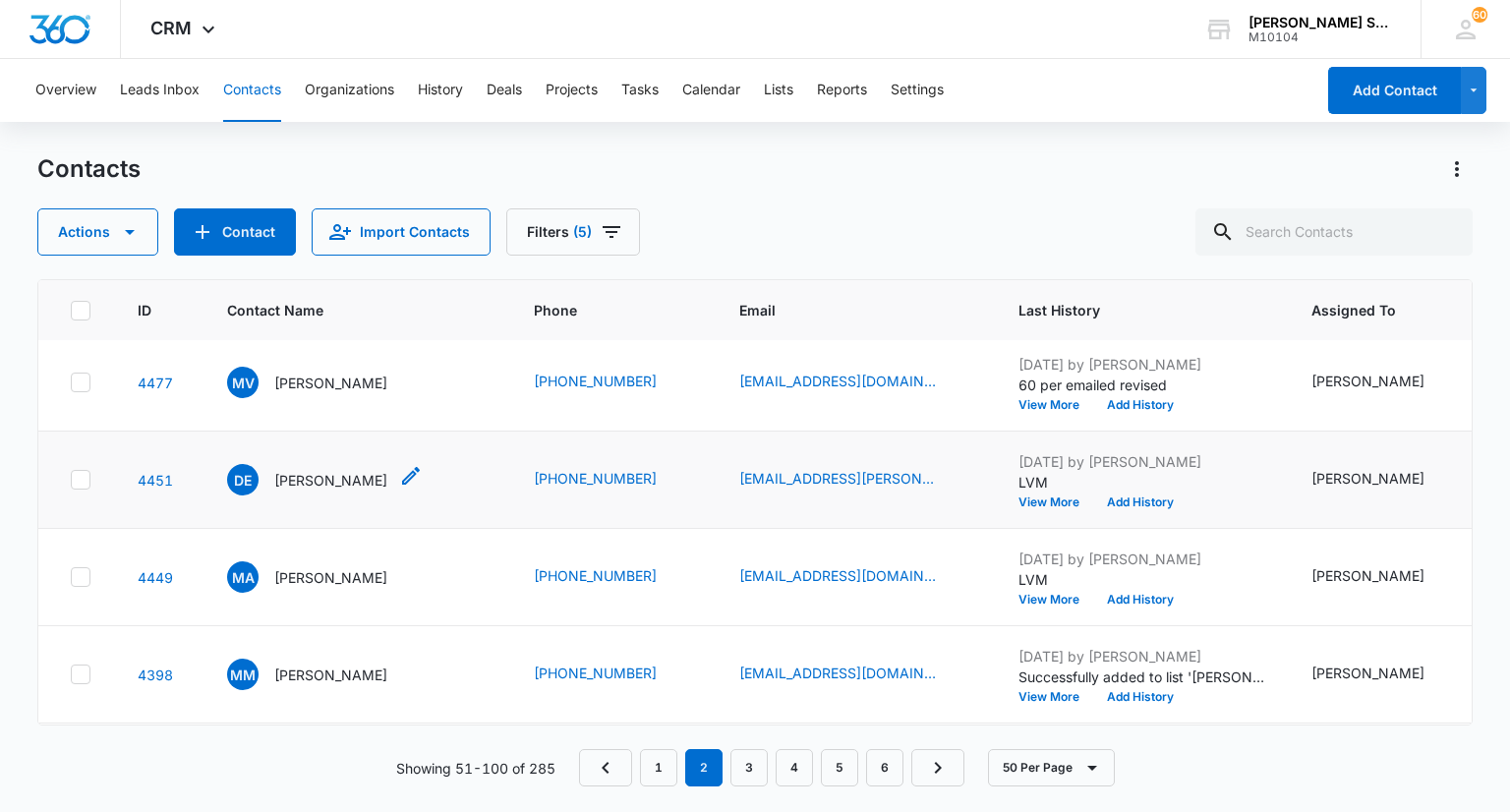
click at [333, 483] on p "[PERSON_NAME]" at bounding box center [331, 480] width 113 height 21
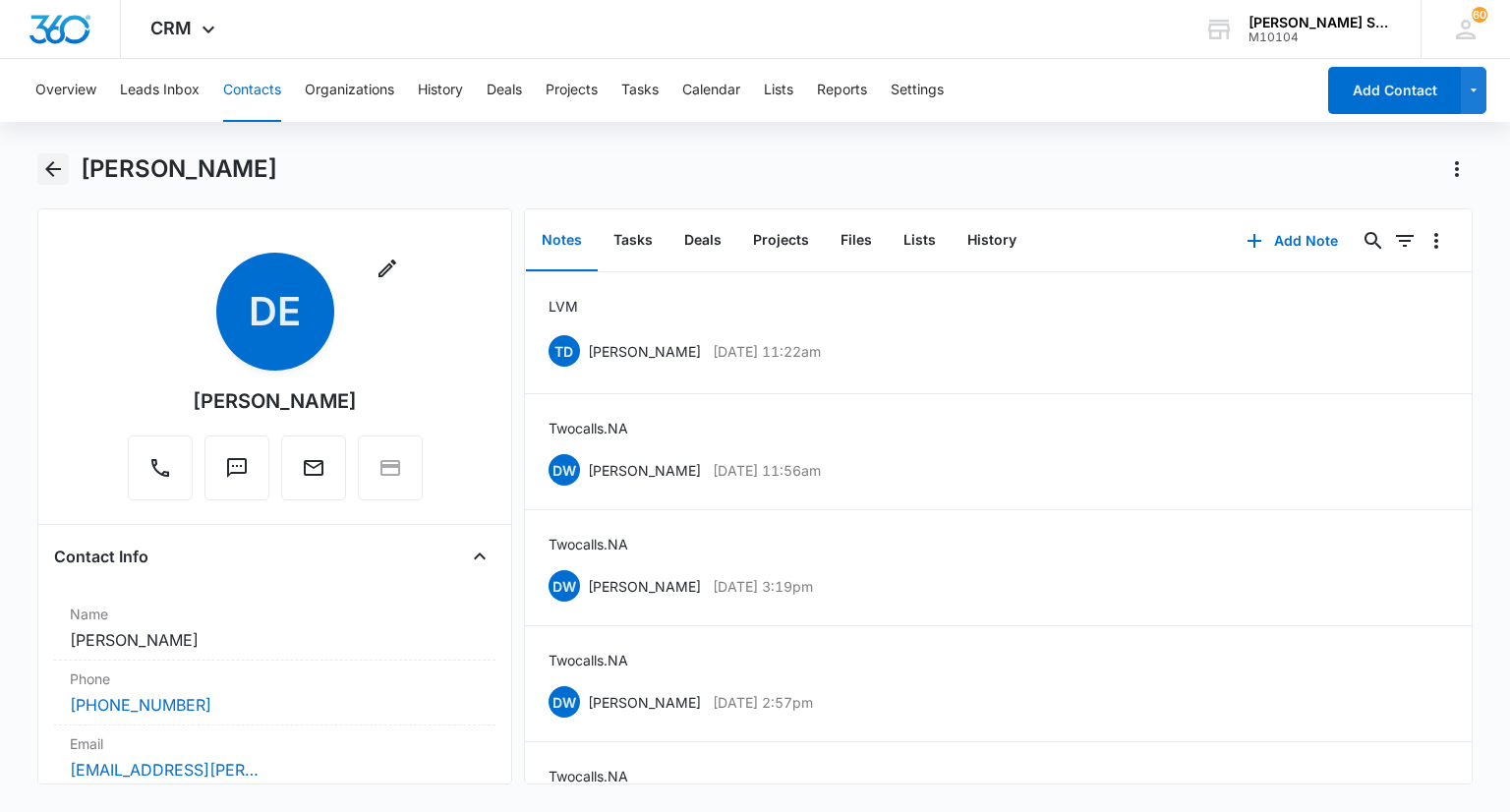
click at [54, 174] on icon "Back" at bounding box center [54, 169] width 24 height 24
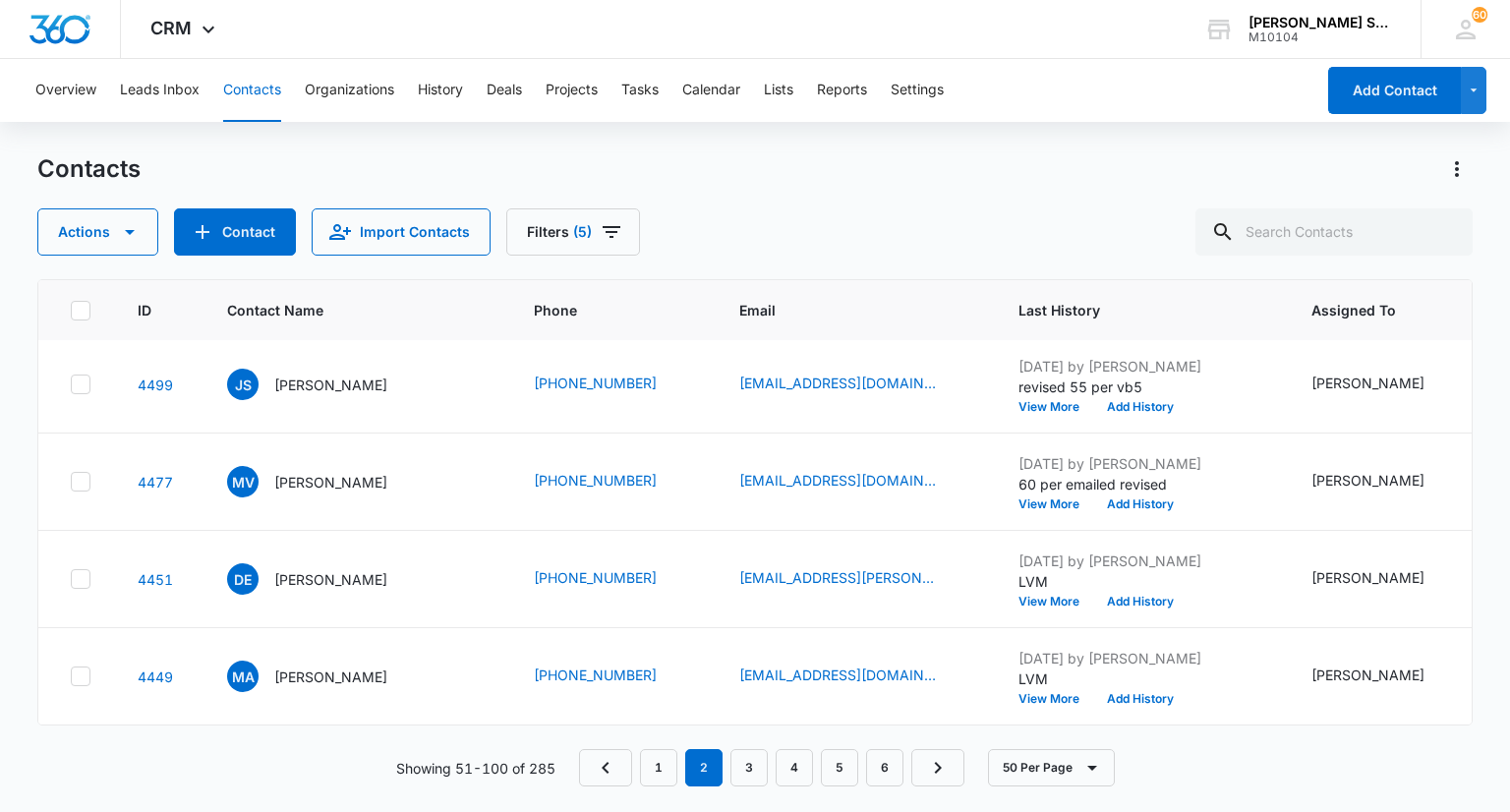
scroll to position [589, 0]
click at [331, 585] on p "[PERSON_NAME]" at bounding box center [331, 578] width 113 height 21
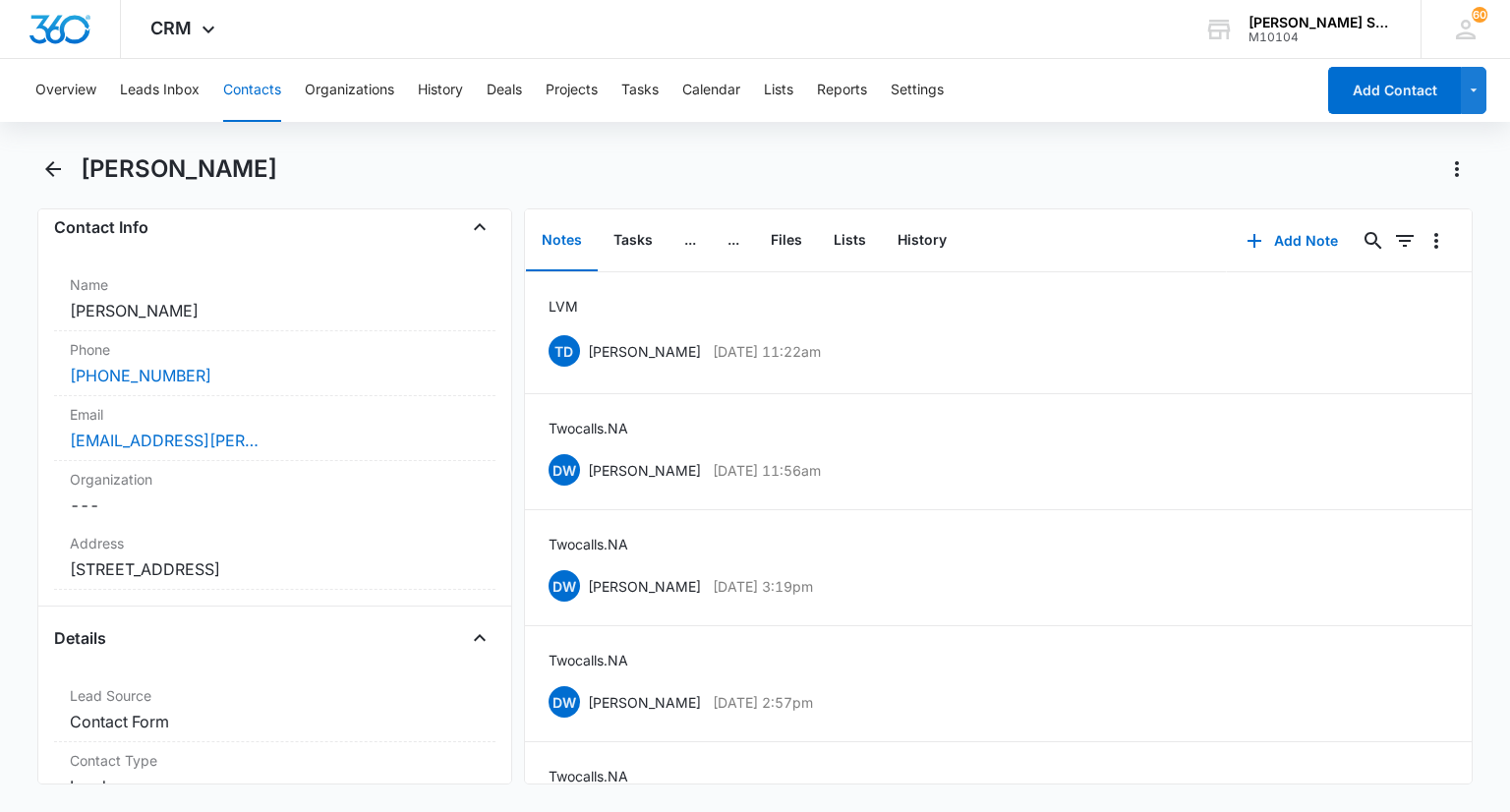
scroll to position [295, 0]
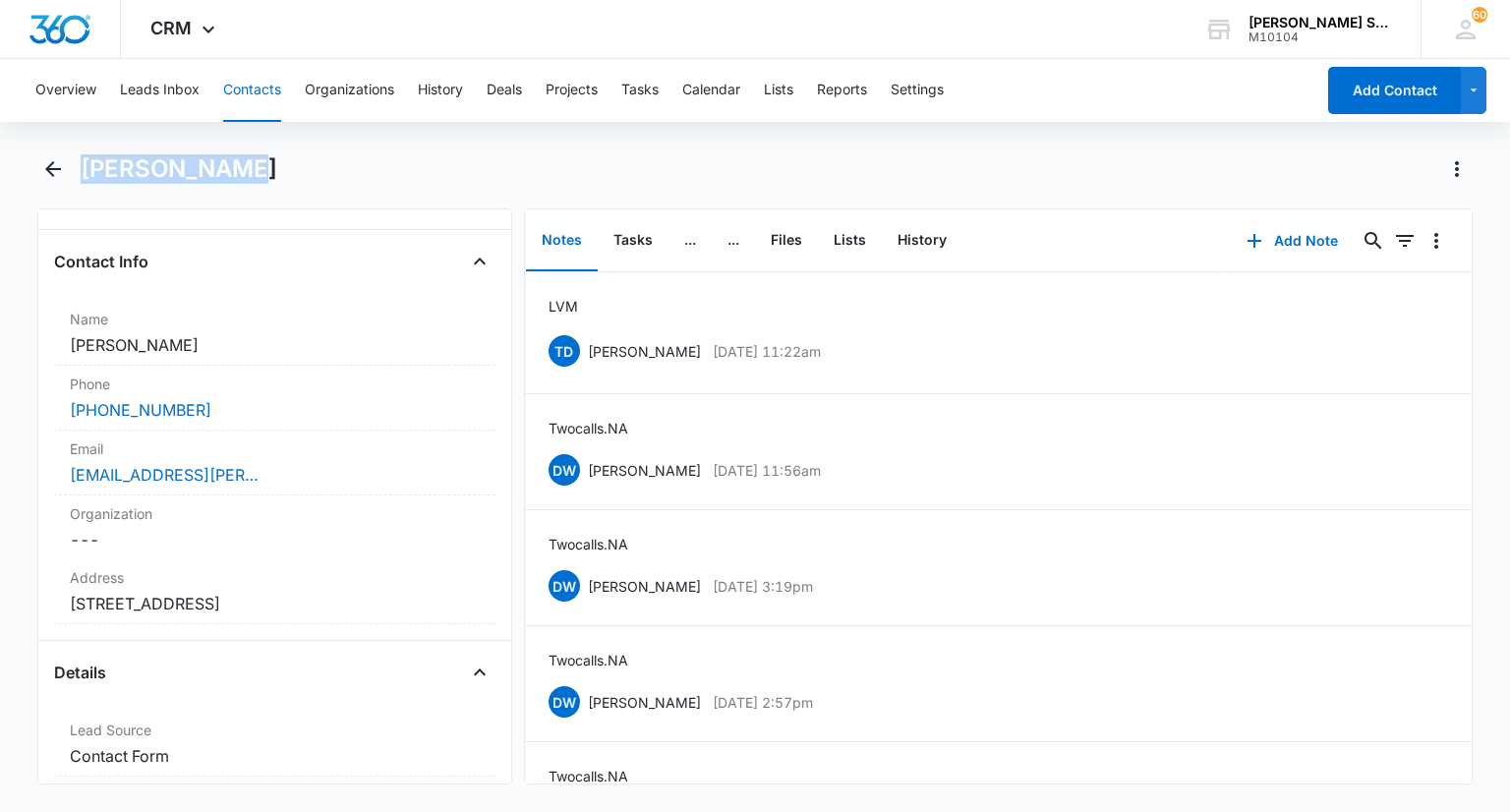
drag, startPoint x: 240, startPoint y: 166, endPoint x: 80, endPoint y: 167, distance: 160.0
click at [81, 167] on div "[PERSON_NAME]" at bounding box center [776, 169] width 1392 height 32
copy h1 "[PERSON_NAME]"
click at [297, 578] on label "Address" at bounding box center [273, 577] width 409 height 21
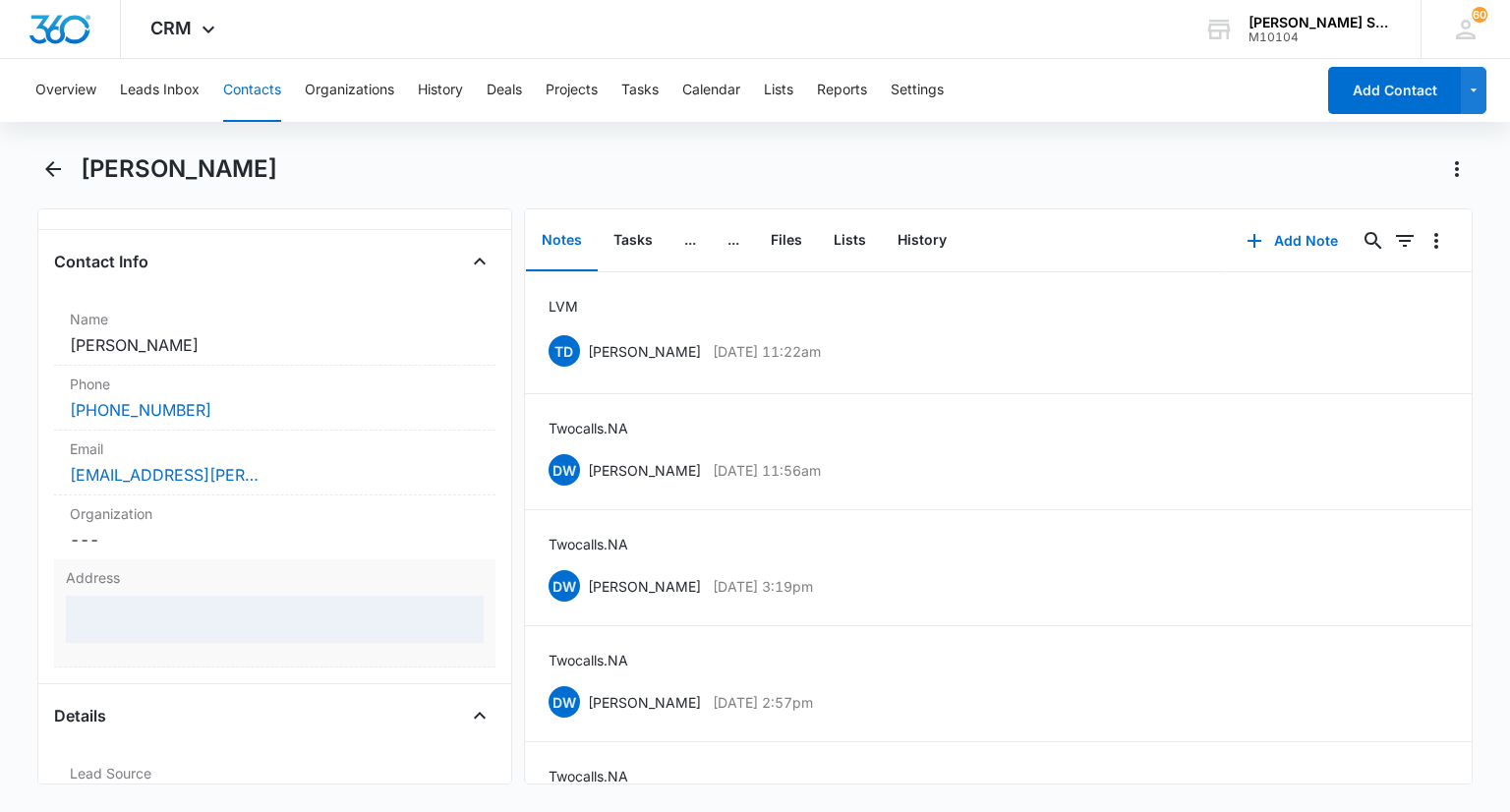
scroll to position [394, 0]
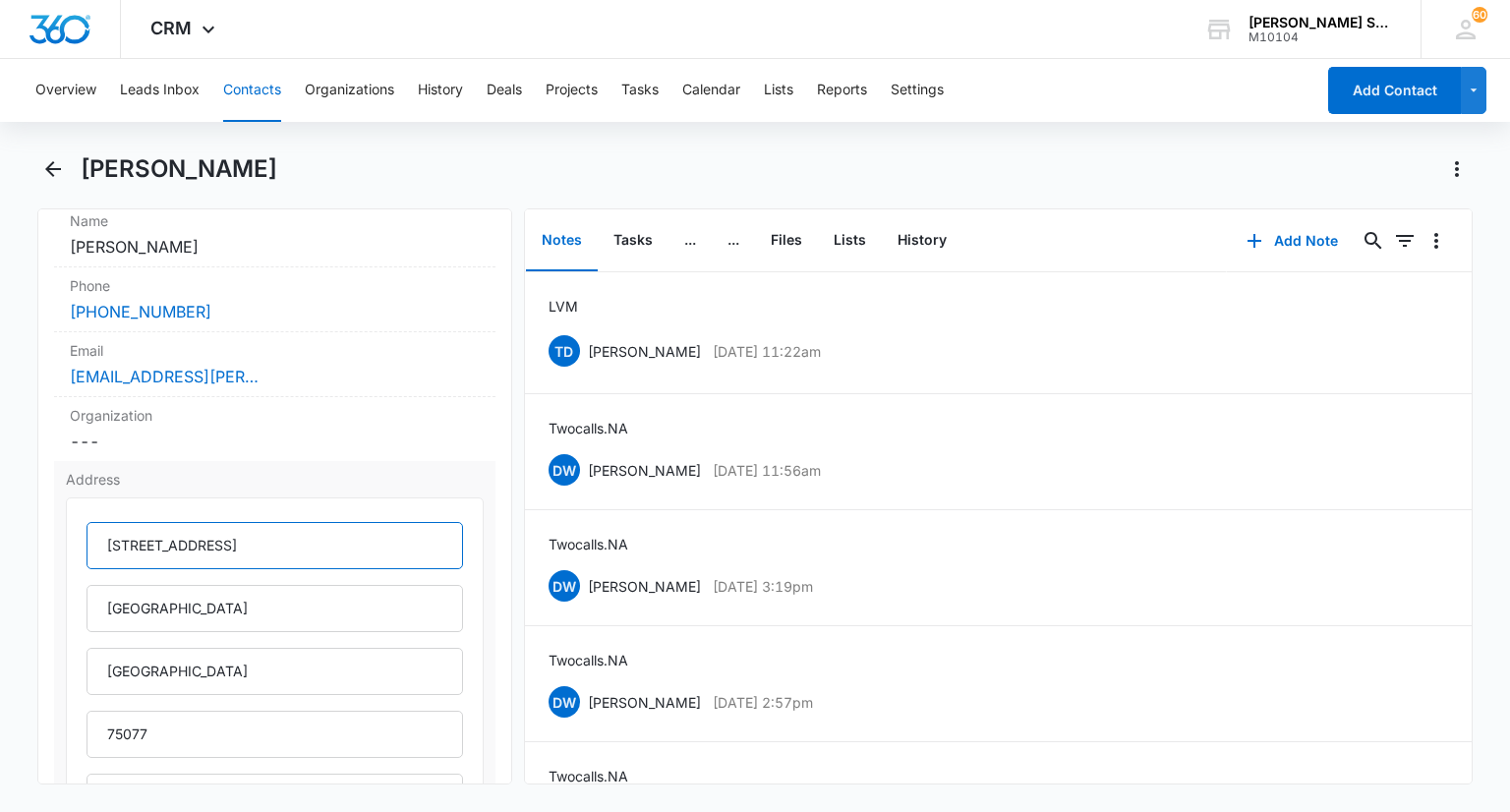
drag, startPoint x: 276, startPoint y: 528, endPoint x: 103, endPoint y: 515, distance: 173.5
click at [101, 515] on div "[STREET_ADDRESS]" at bounding box center [273, 667] width 417 height 340
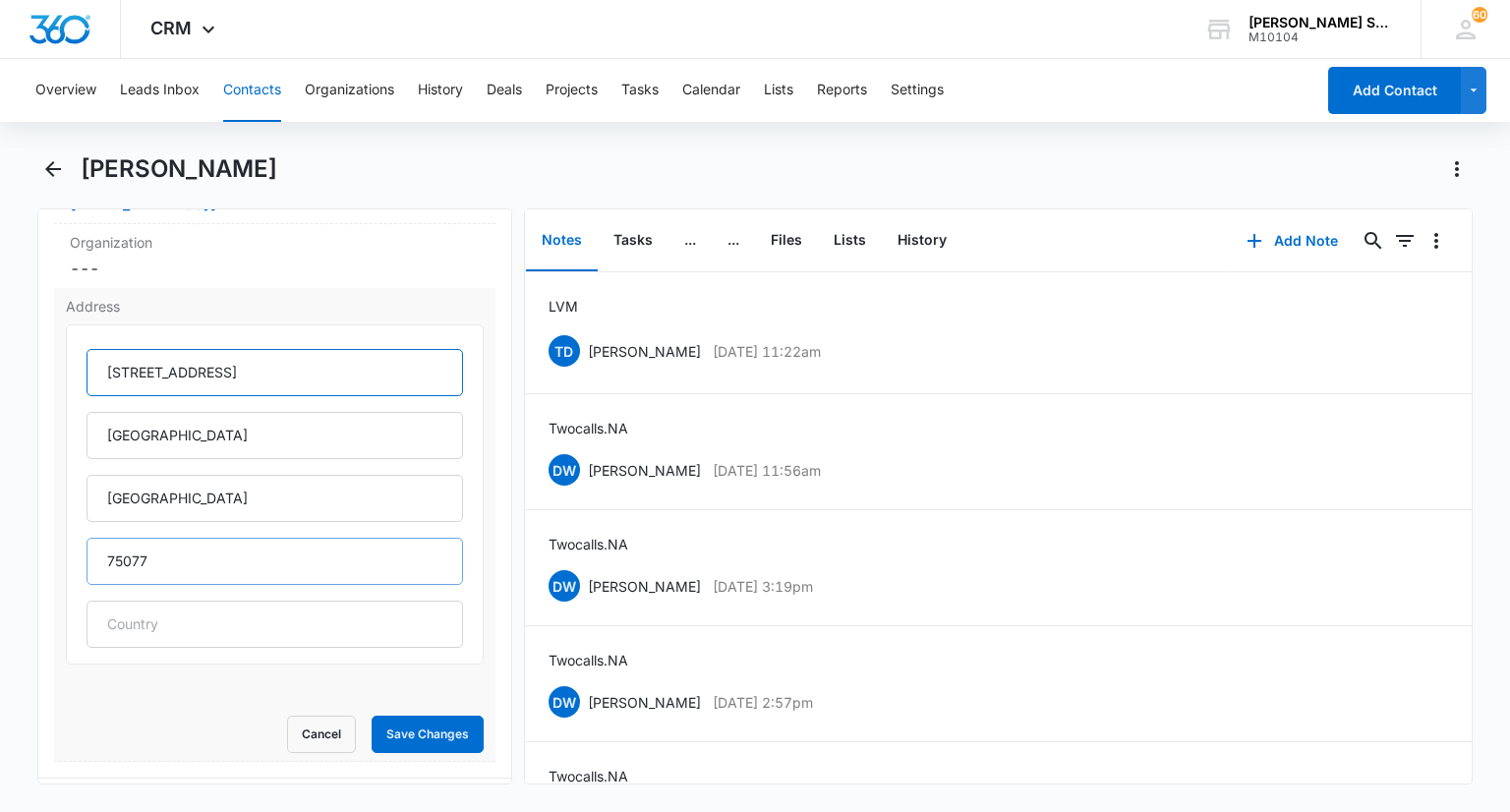
scroll to position [688, 0]
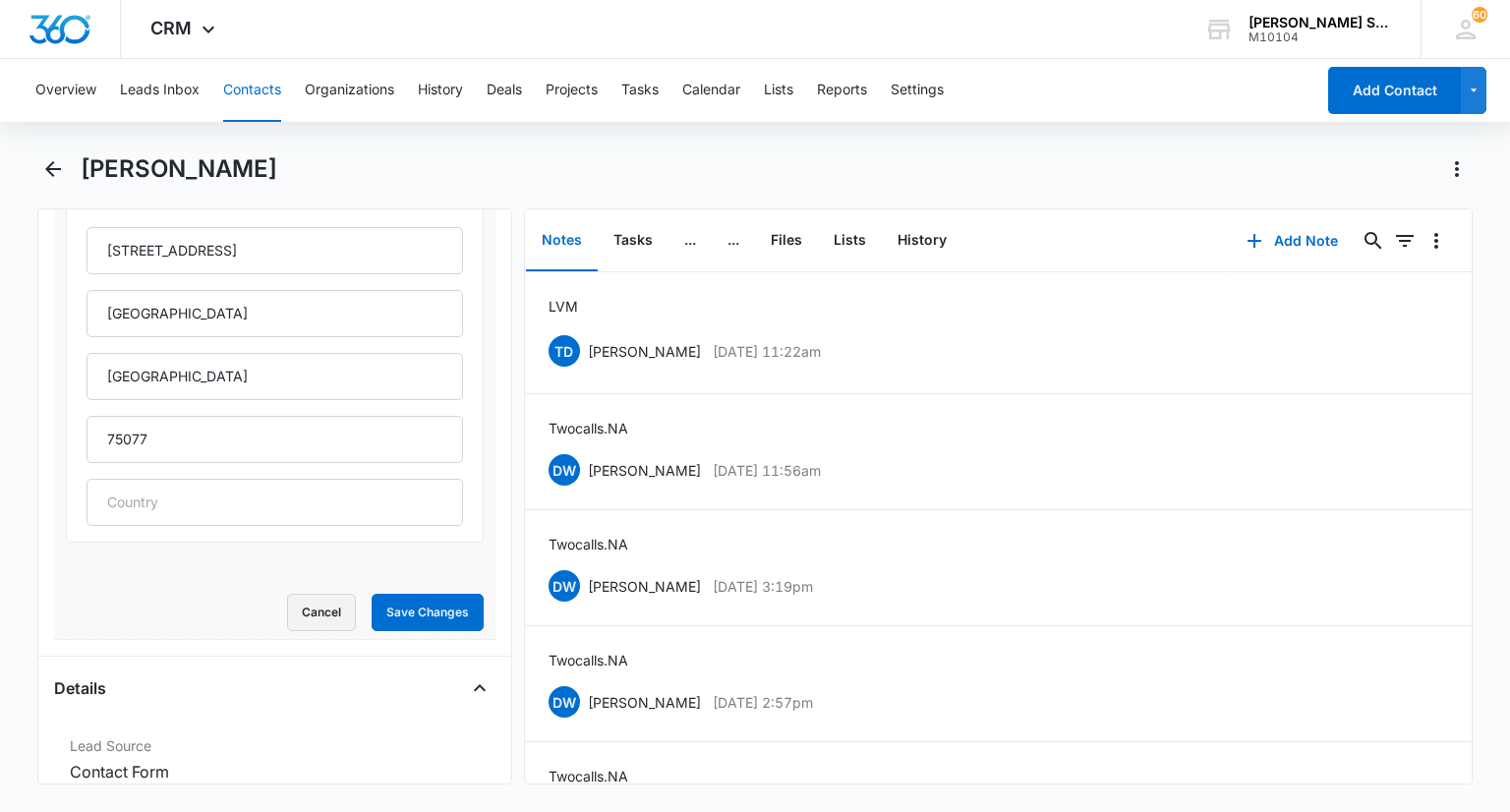
click at [299, 604] on button "Cancel" at bounding box center [321, 612] width 69 height 38
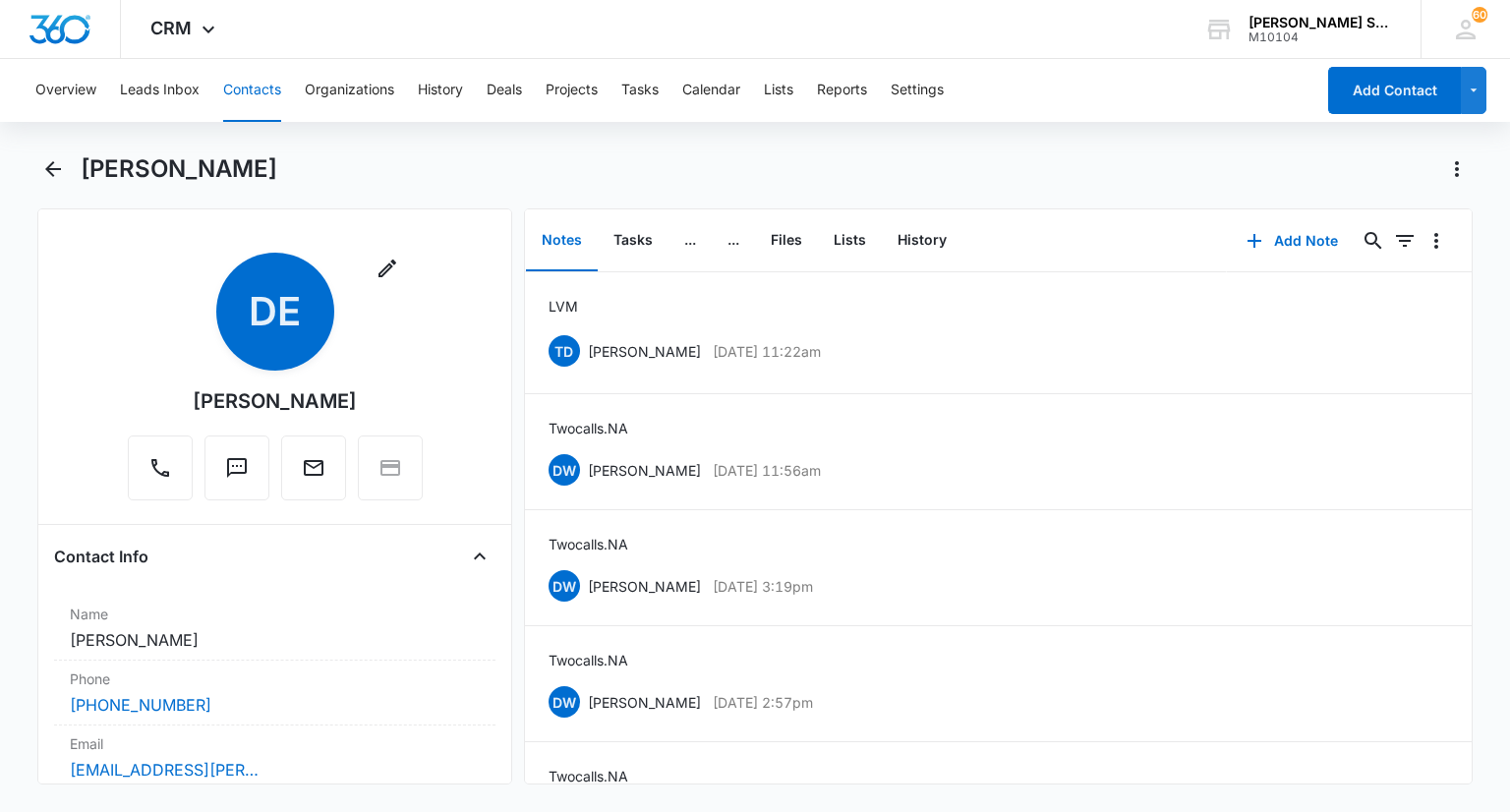
scroll to position [394, 0]
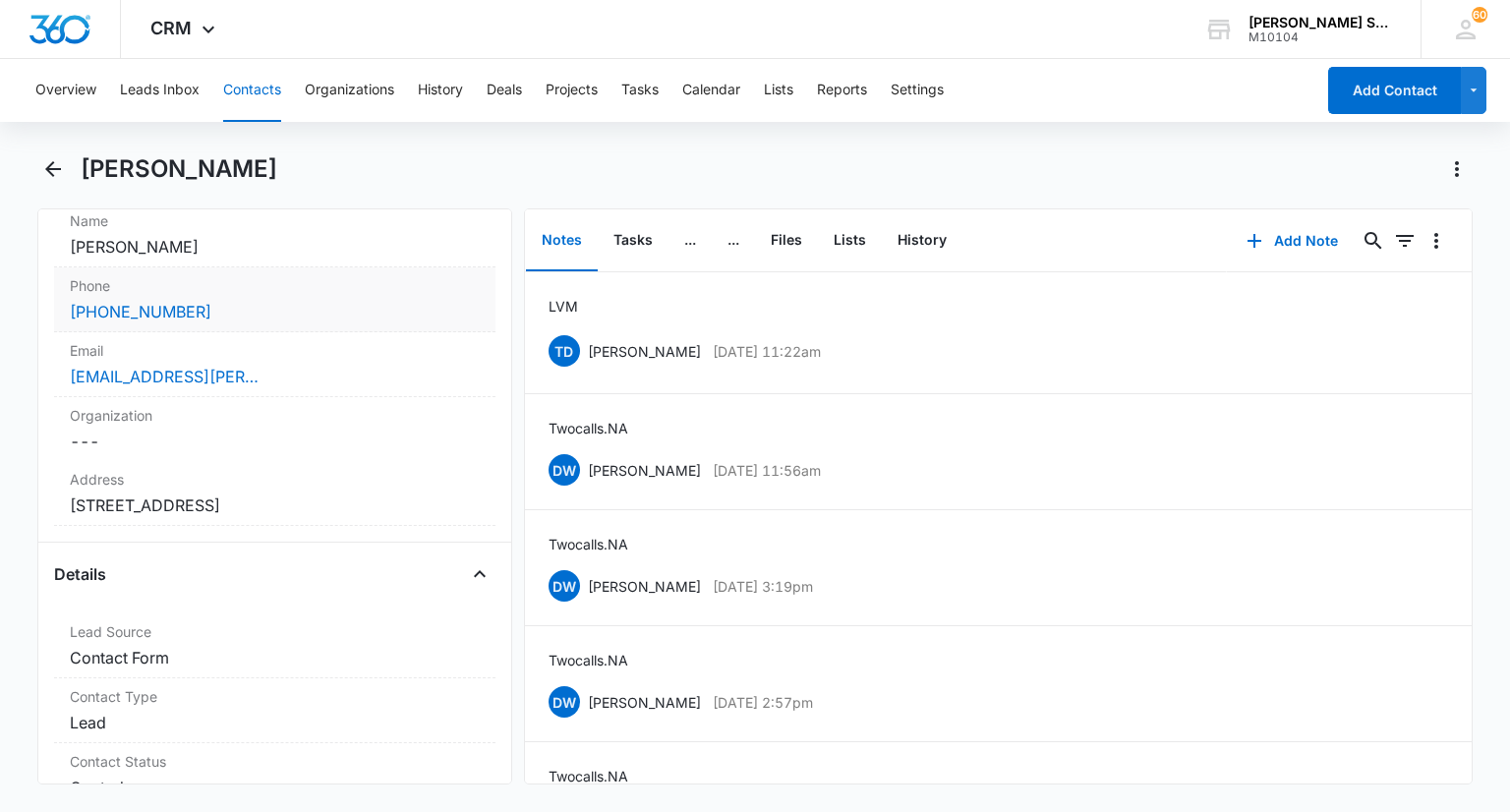
click at [237, 302] on div "[PHONE_NUMBER]" at bounding box center [273, 312] width 409 height 24
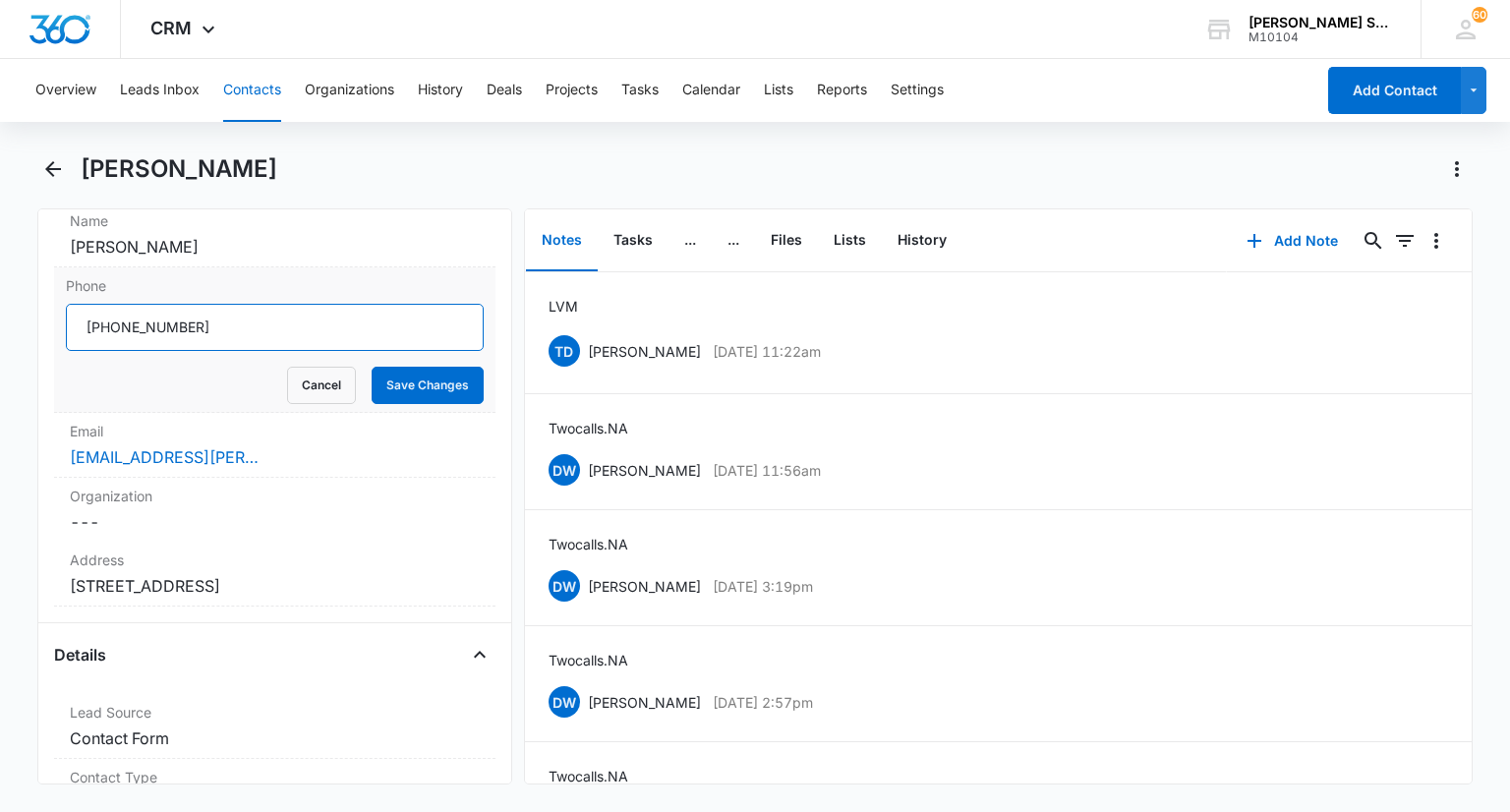
drag, startPoint x: 224, startPoint y: 325, endPoint x: 70, endPoint y: 323, distance: 154.0
click at [70, 323] on input "Phone" at bounding box center [273, 327] width 417 height 47
click at [291, 382] on button "Cancel" at bounding box center [321, 386] width 69 height 38
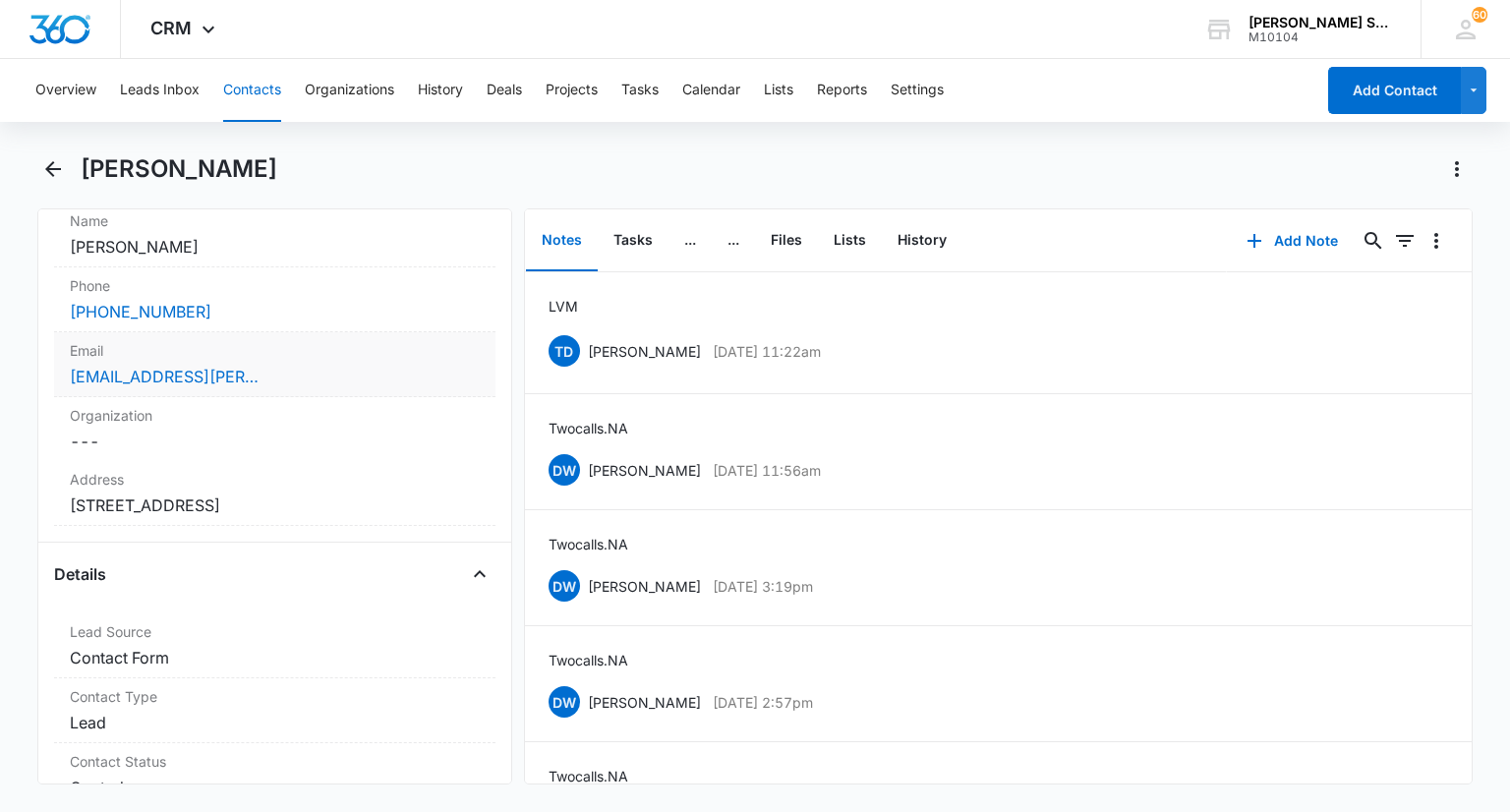
click at [305, 371] on div "[EMAIL_ADDRESS][PERSON_NAME][DOMAIN_NAME]" at bounding box center [273, 377] width 409 height 24
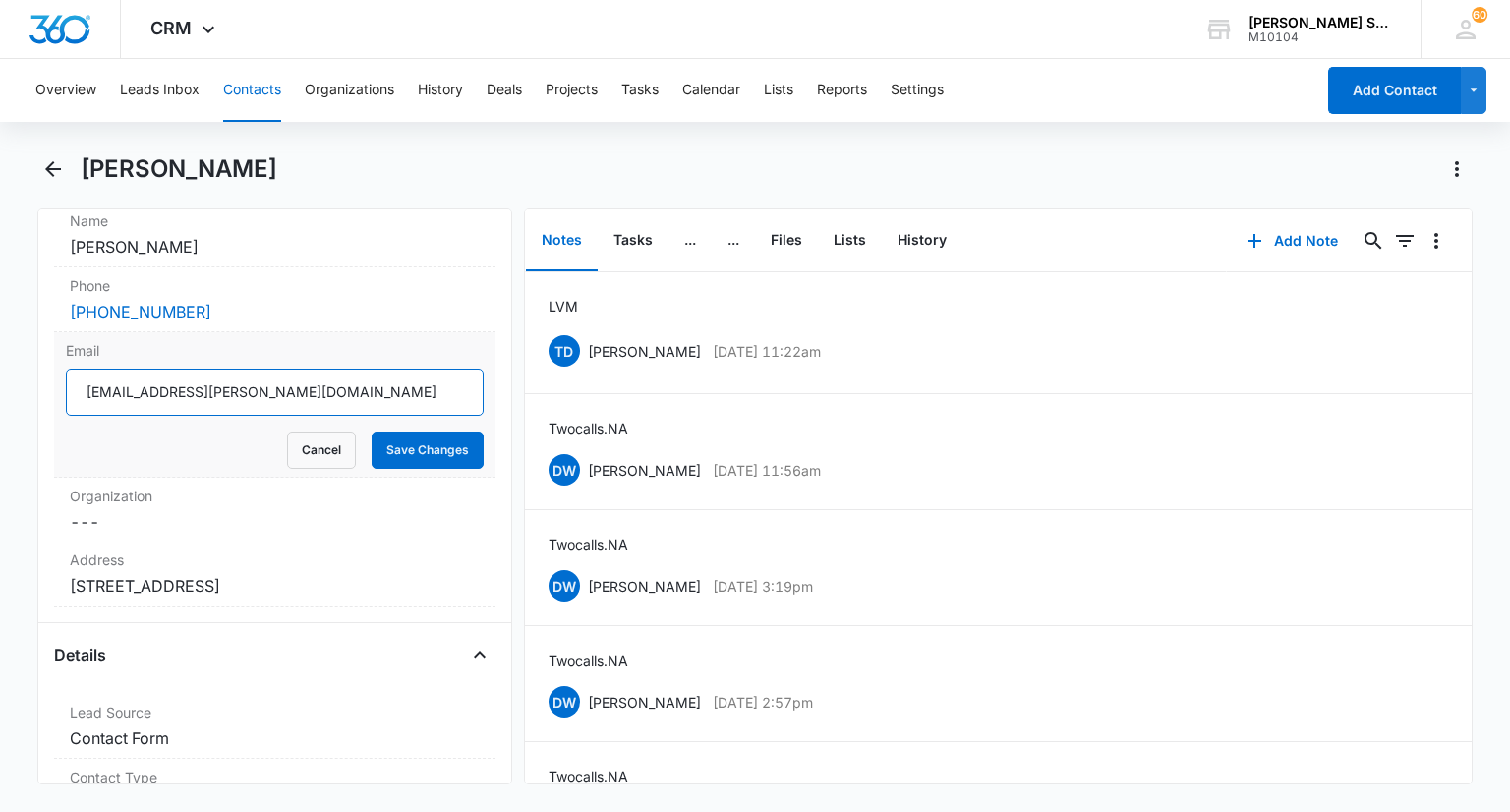
drag, startPoint x: 300, startPoint y: 387, endPoint x: 63, endPoint y: 390, distance: 237.0
click at [63, 390] on div "Email [EMAIL_ADDRESS][PERSON_NAME][DOMAIN_NAME] Cancel Save Changes" at bounding box center [273, 405] width 440 height 145
click at [289, 444] on button "Cancel" at bounding box center [321, 450] width 69 height 38
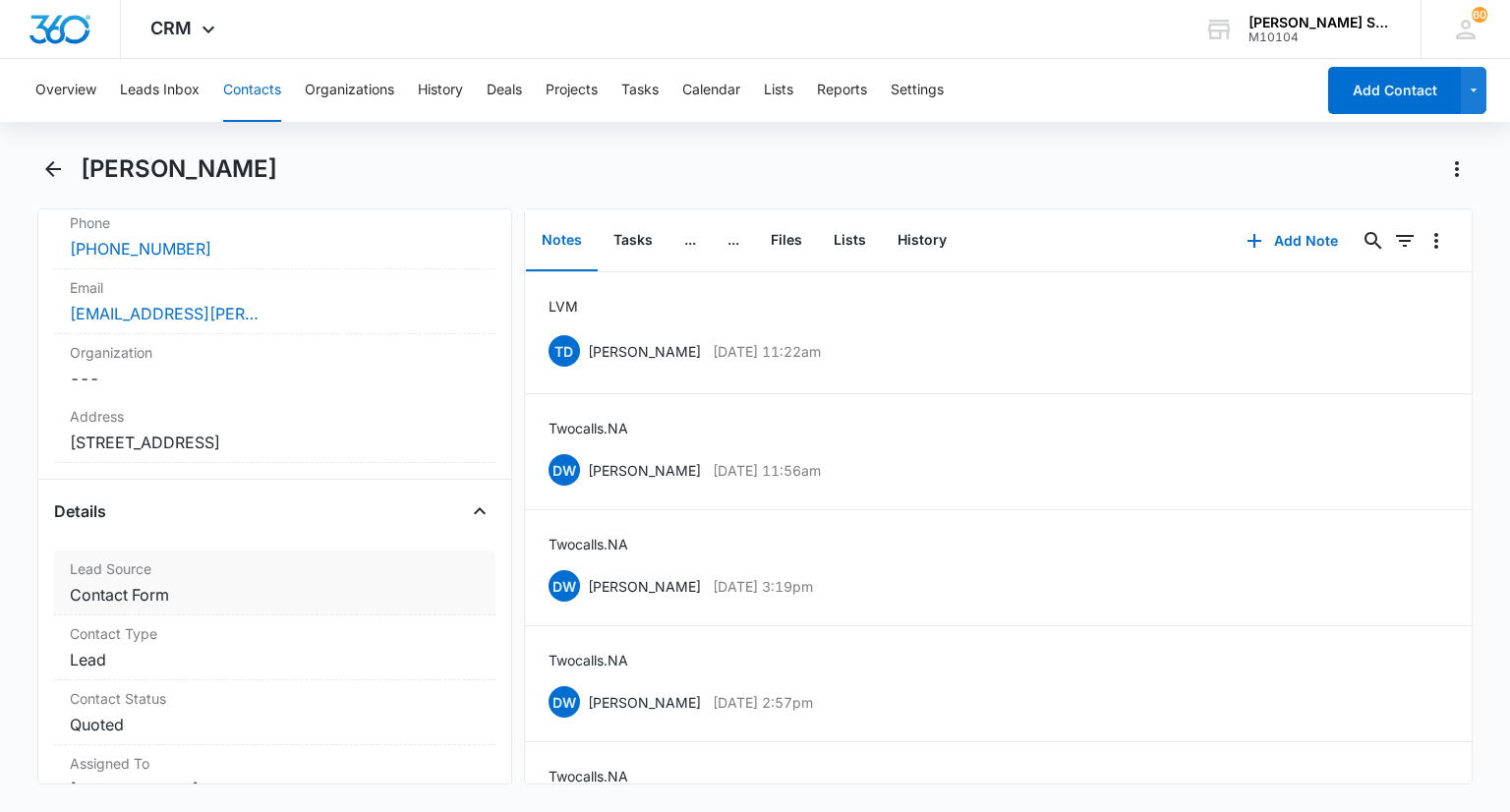
scroll to position [491, 0]
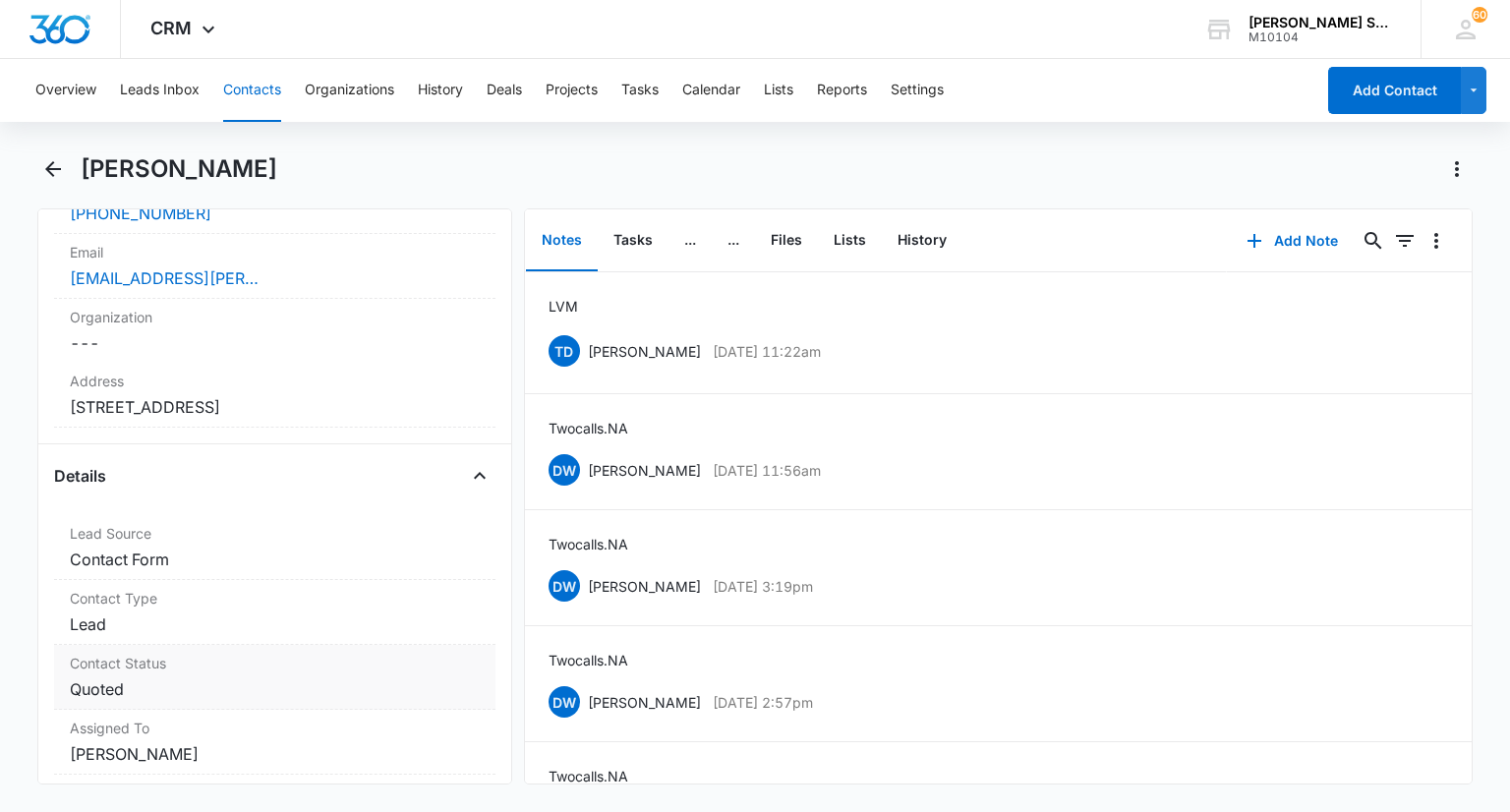
click at [153, 673] on div "Contact Status Cancel Save Changes Quoted" at bounding box center [273, 677] width 440 height 65
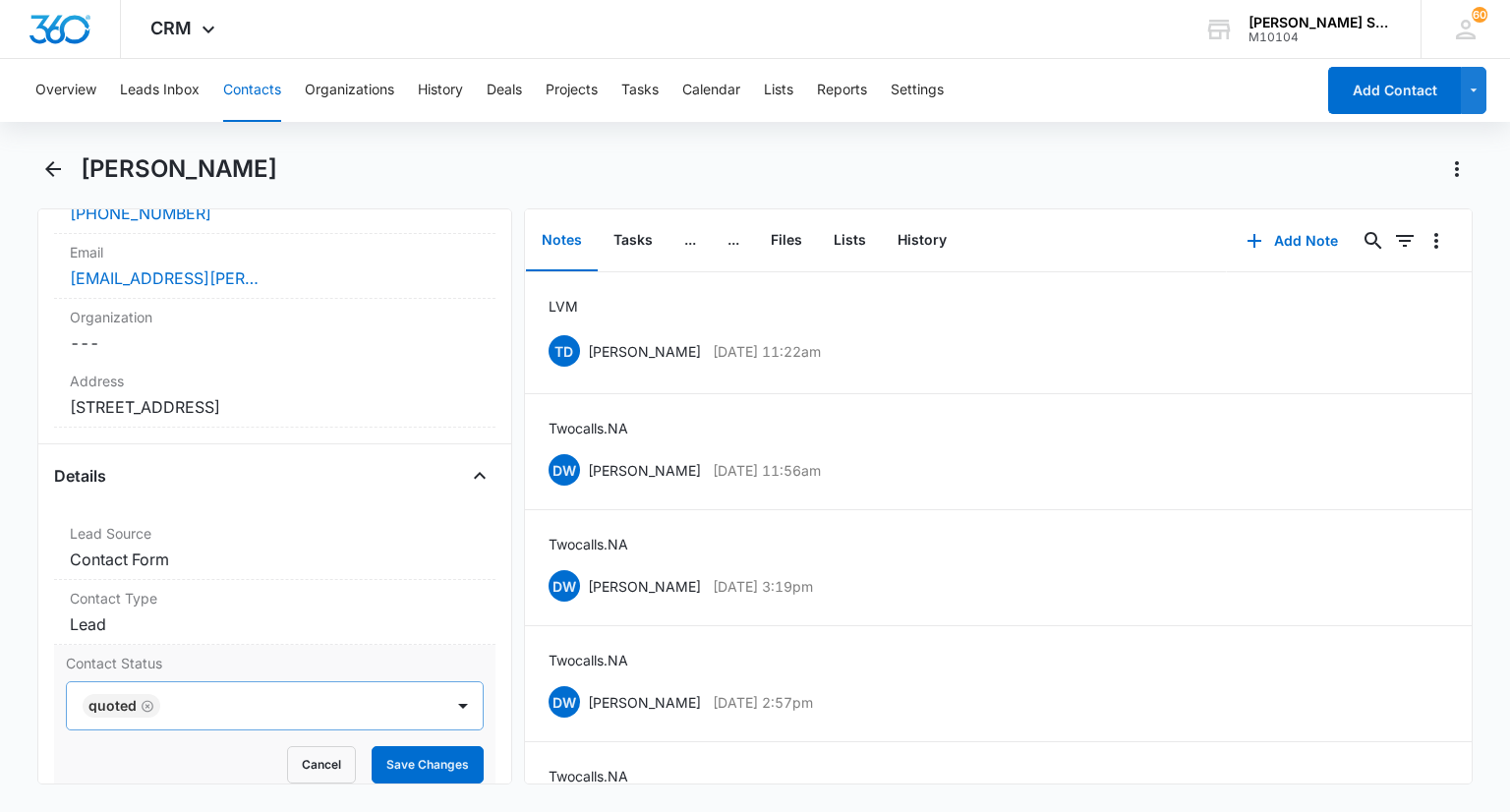
click at [145, 705] on icon "Remove Quoted" at bounding box center [147, 706] width 14 height 15
type input "sa"
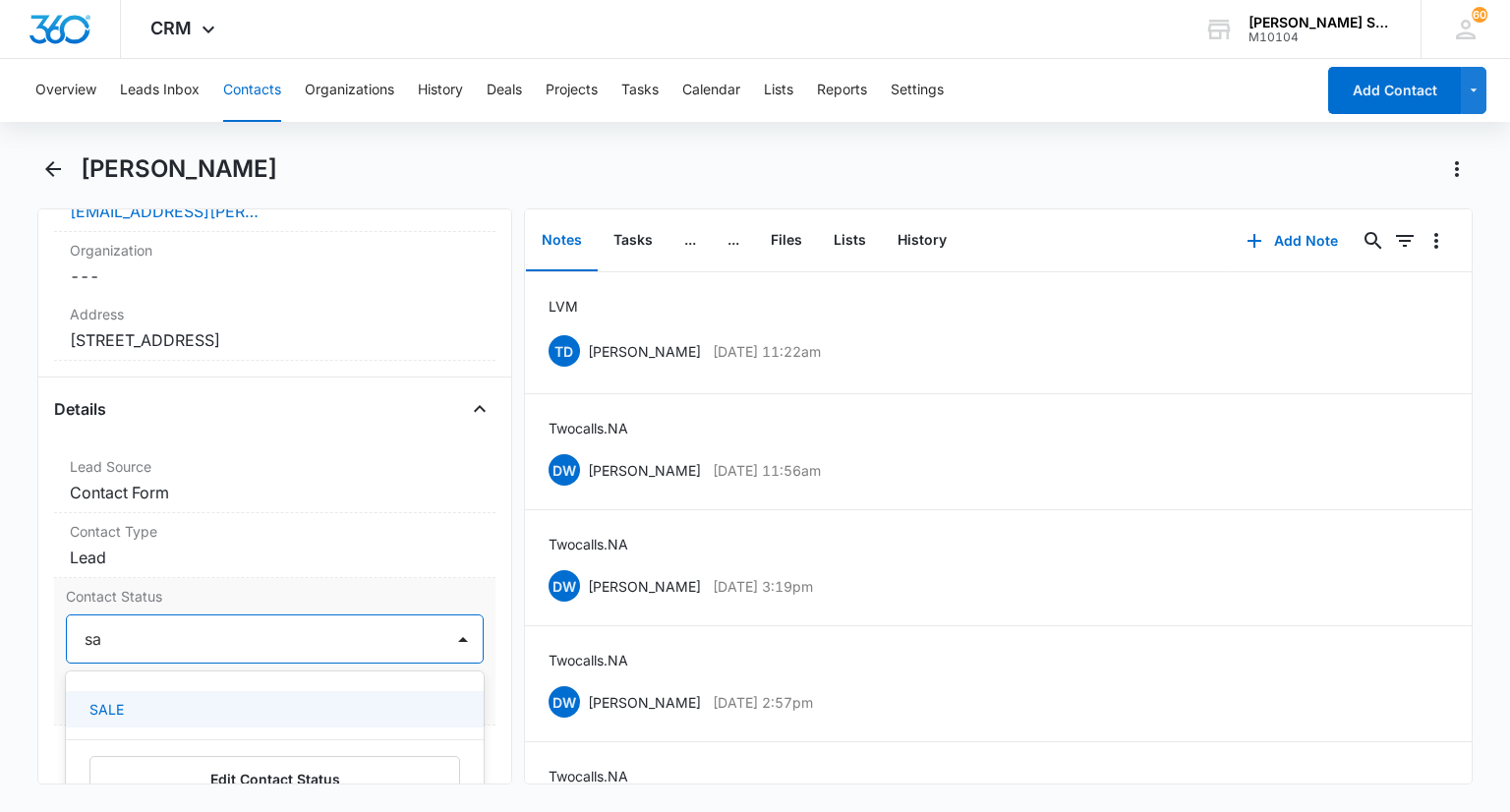
scroll to position [589, 0]
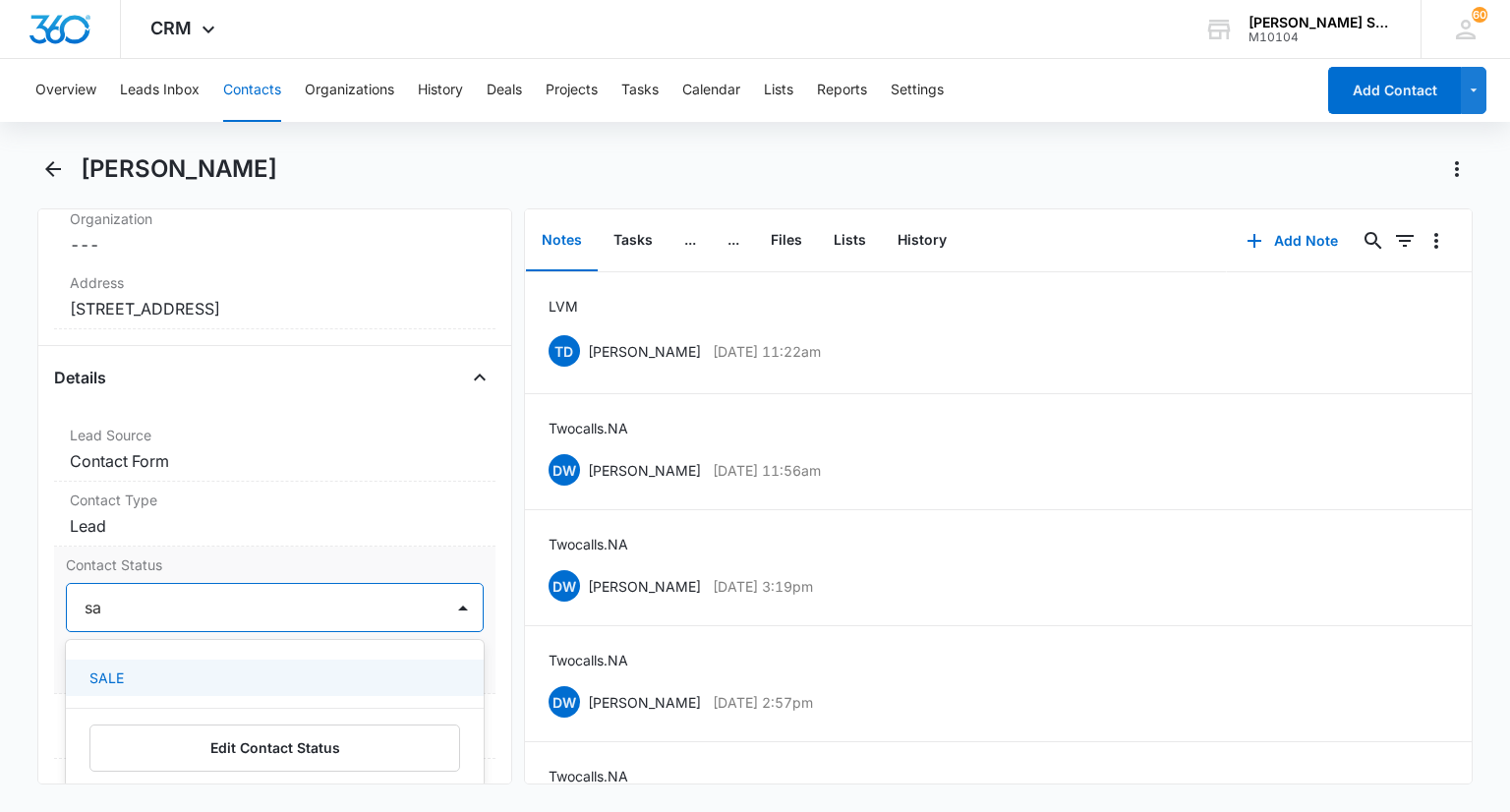
click at [217, 673] on div "SALE" at bounding box center [272, 677] width 366 height 21
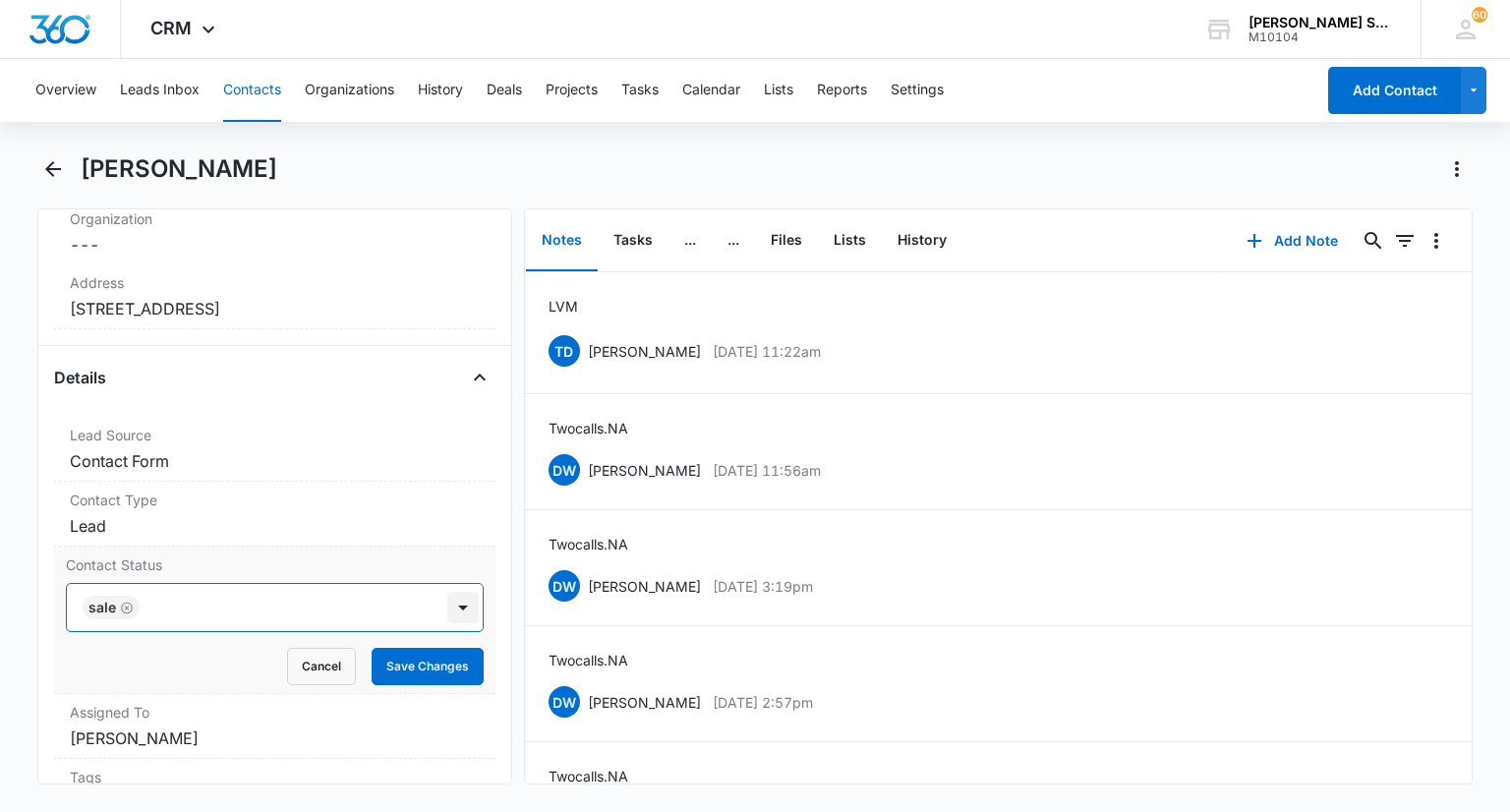
click at [447, 602] on div at bounding box center [463, 607] width 32 height 32
click at [430, 654] on button "Save Changes" at bounding box center [427, 667] width 112 height 38
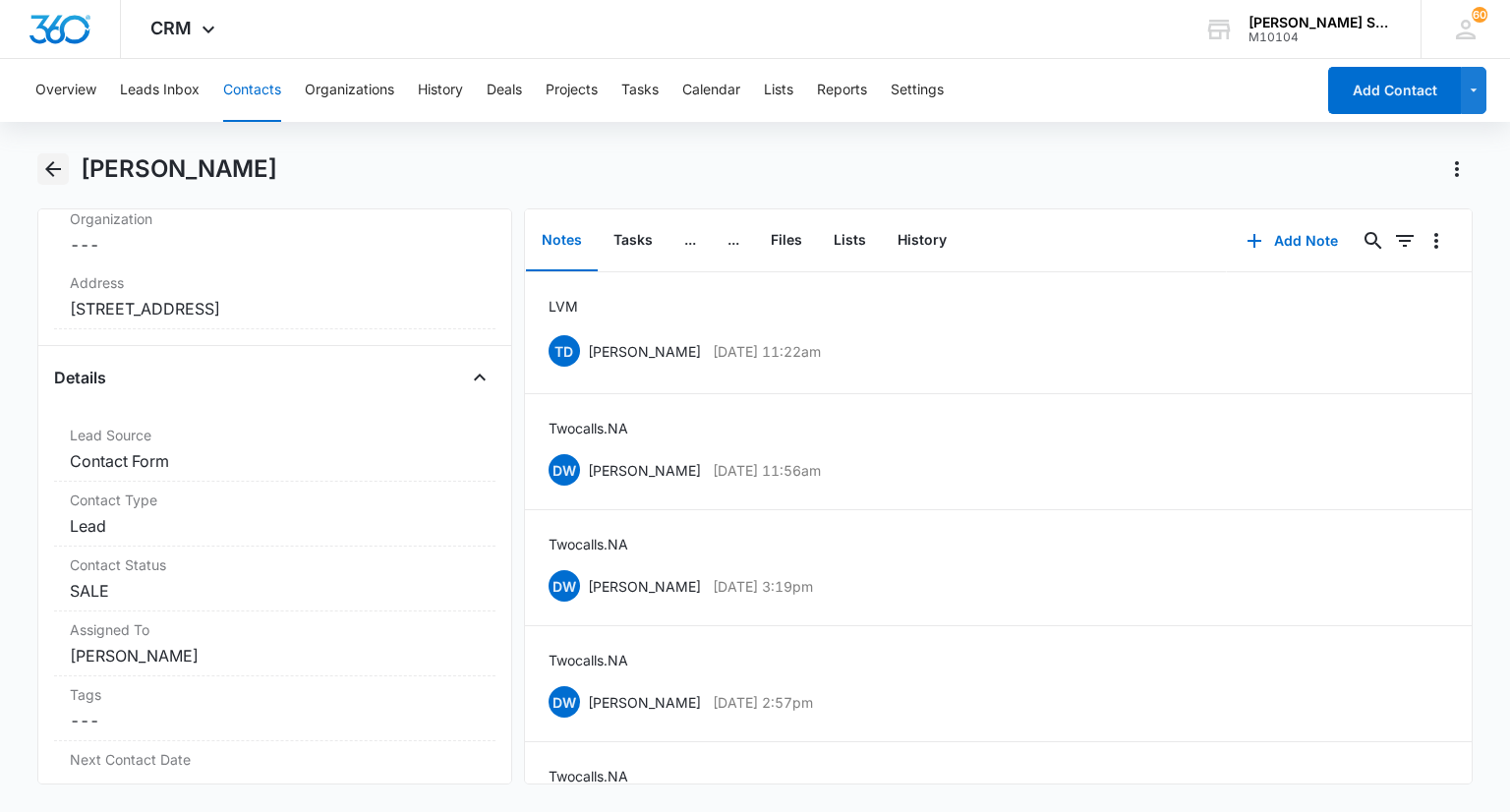
click at [51, 174] on icon "Back" at bounding box center [53, 169] width 16 height 16
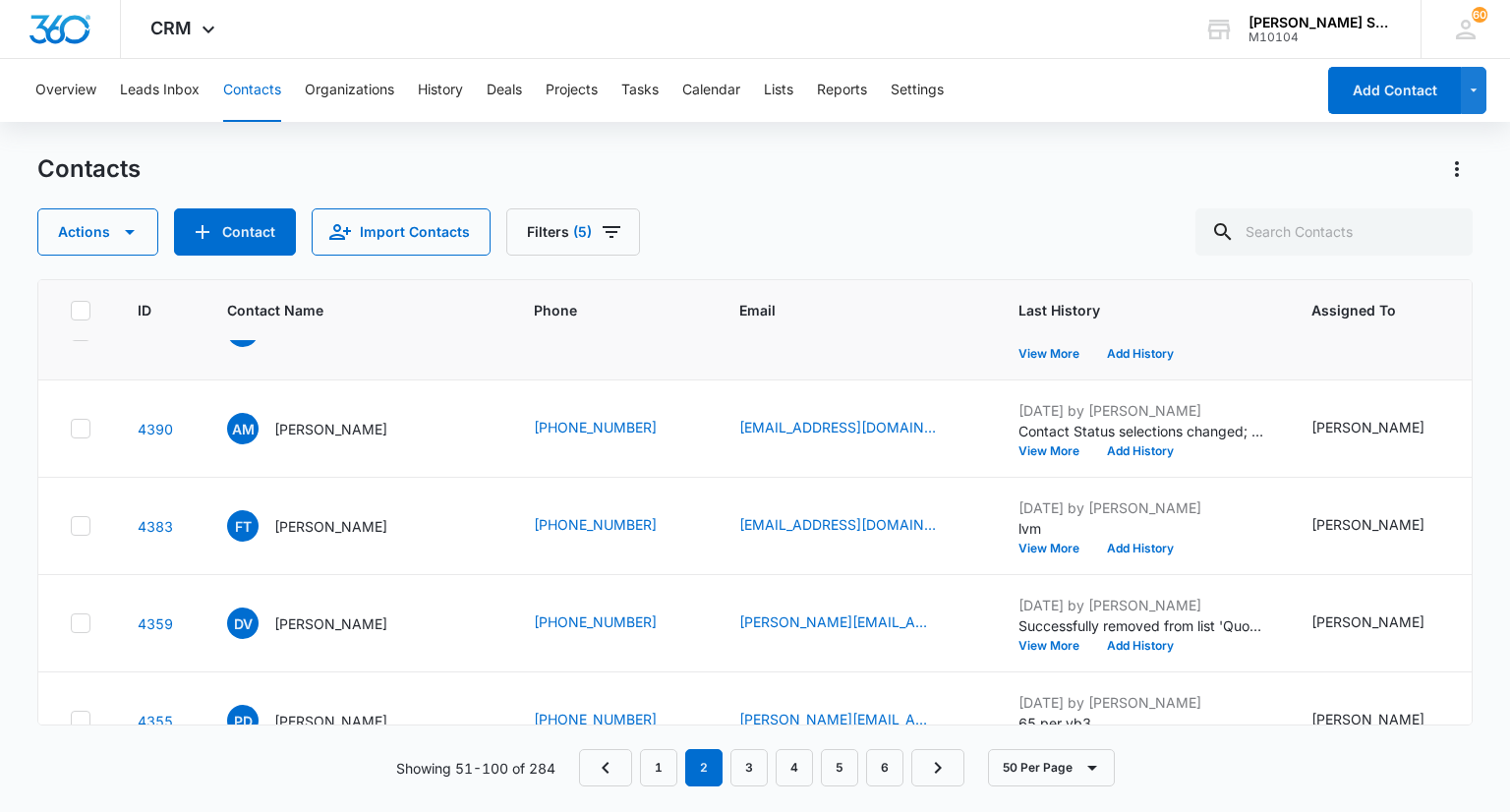
scroll to position [1081, 0]
